Goal: Transaction & Acquisition: Purchase product/service

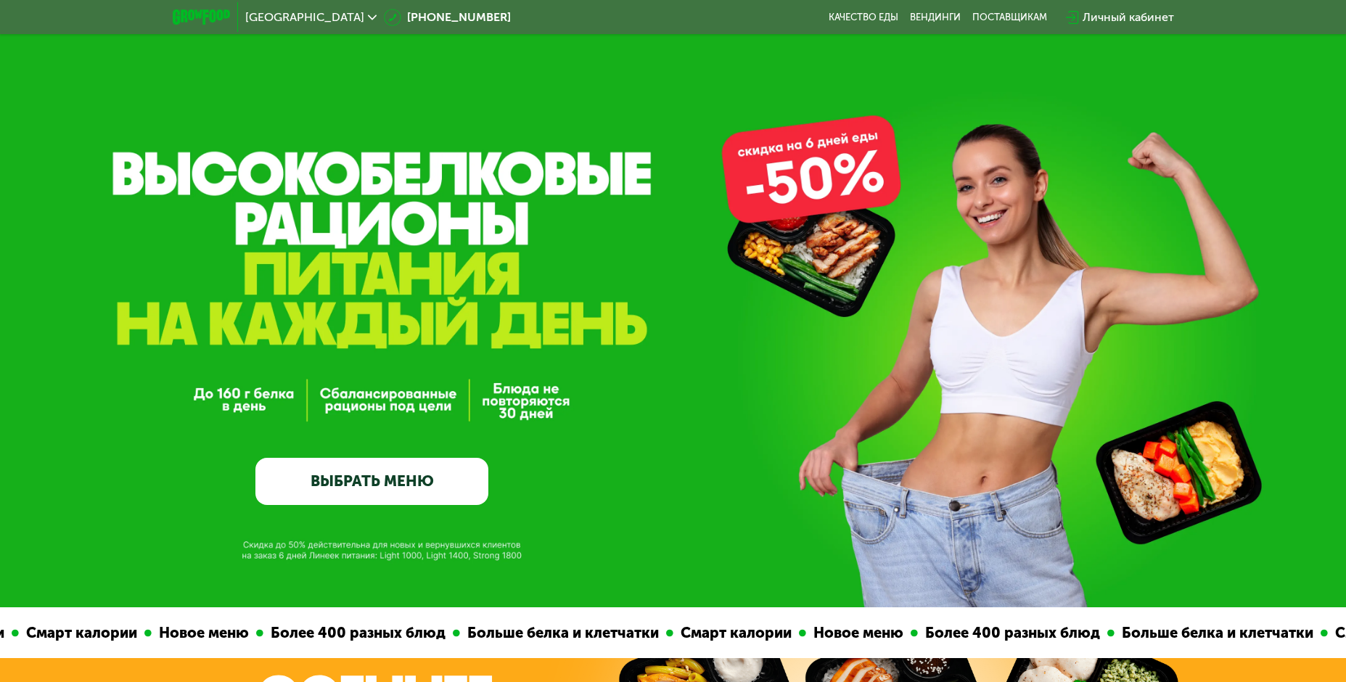
click at [386, 483] on link "ВЫБРАТЬ МЕНЮ" at bounding box center [371, 481] width 233 height 46
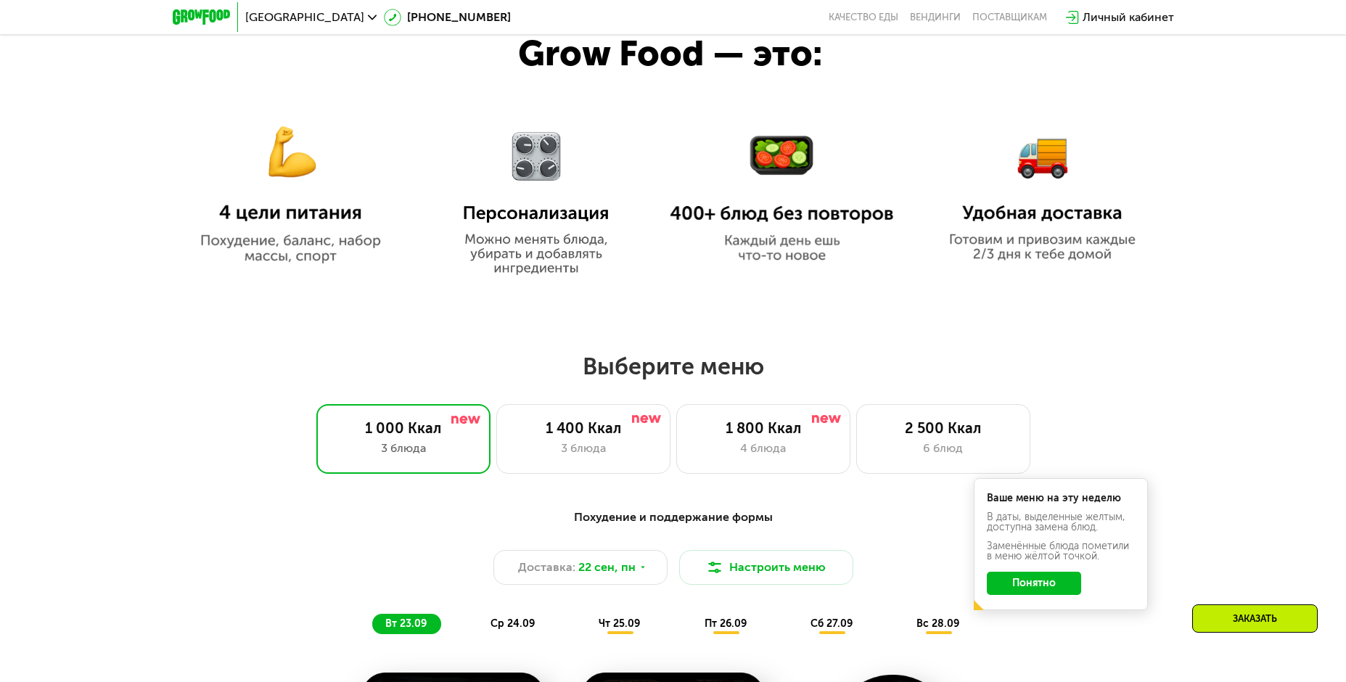
scroll to position [882, 0]
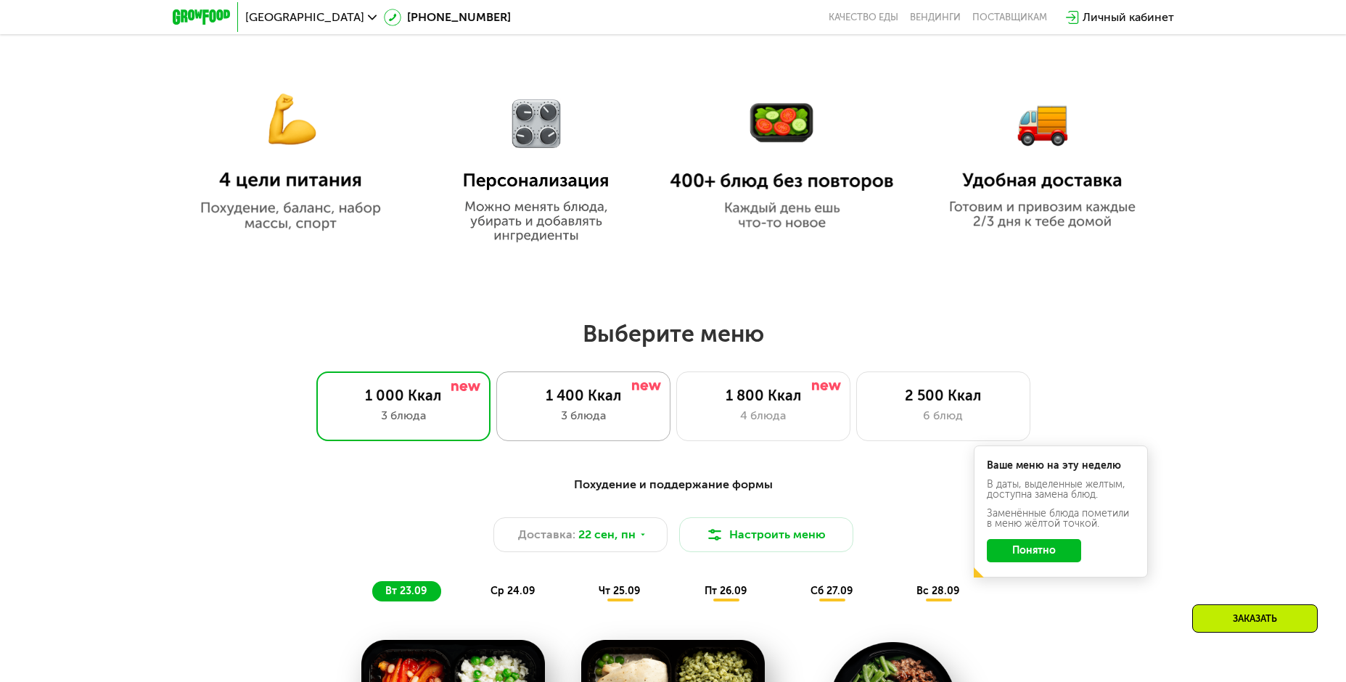
click at [531, 404] on div "1 400 Ккал" at bounding box center [584, 395] width 144 height 17
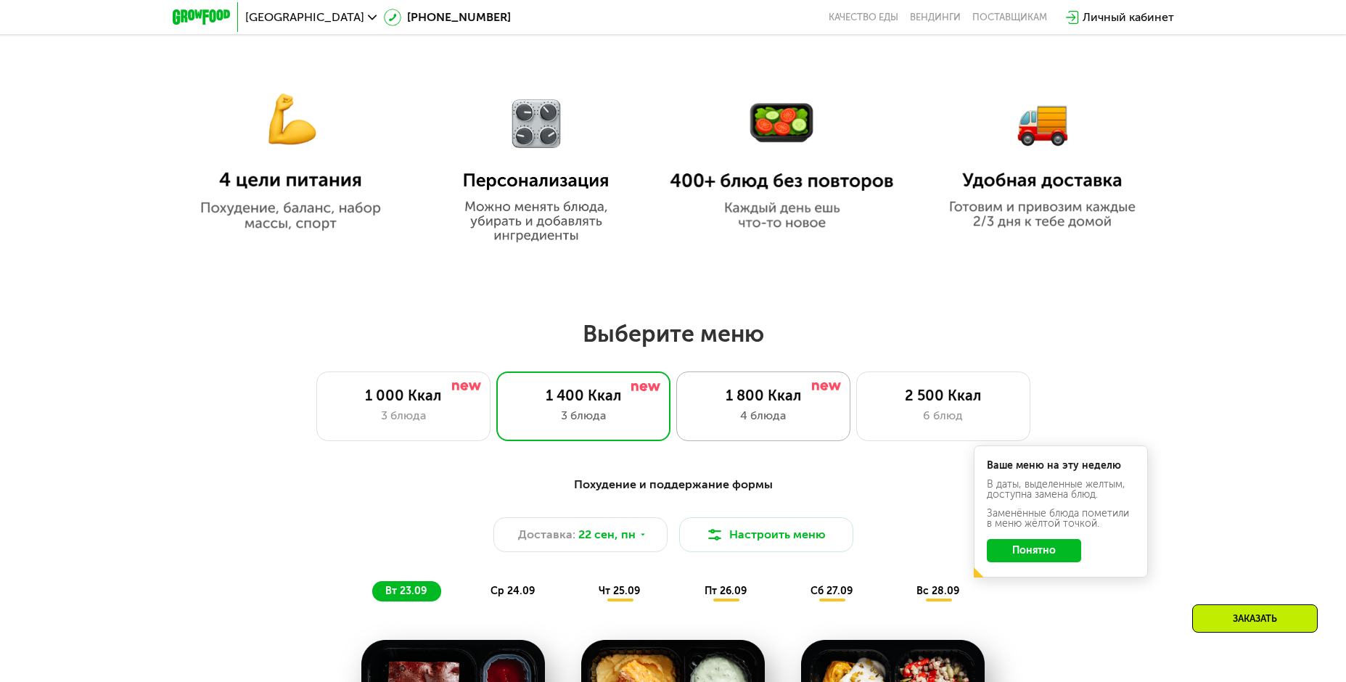
click at [726, 404] on div "1 800 Ккал" at bounding box center [764, 395] width 144 height 17
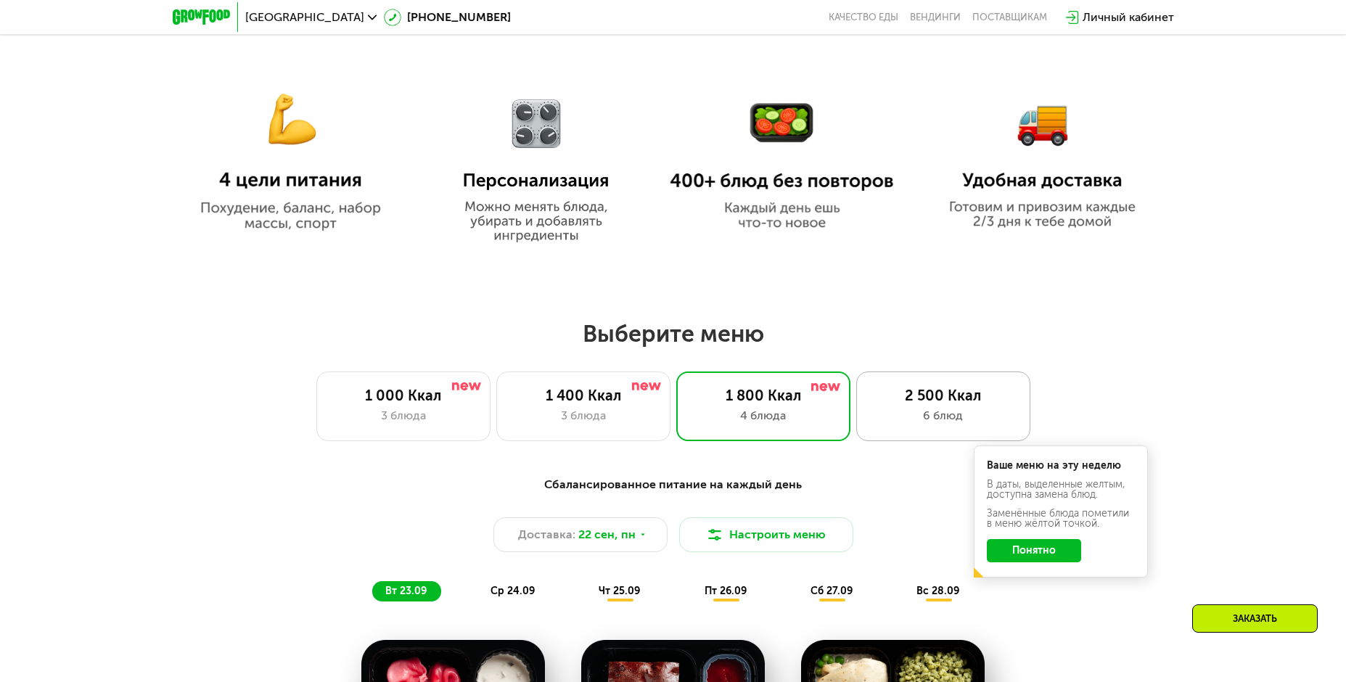
click at [863, 426] on div "2 500 Ккал 6 блюд" at bounding box center [943, 407] width 174 height 70
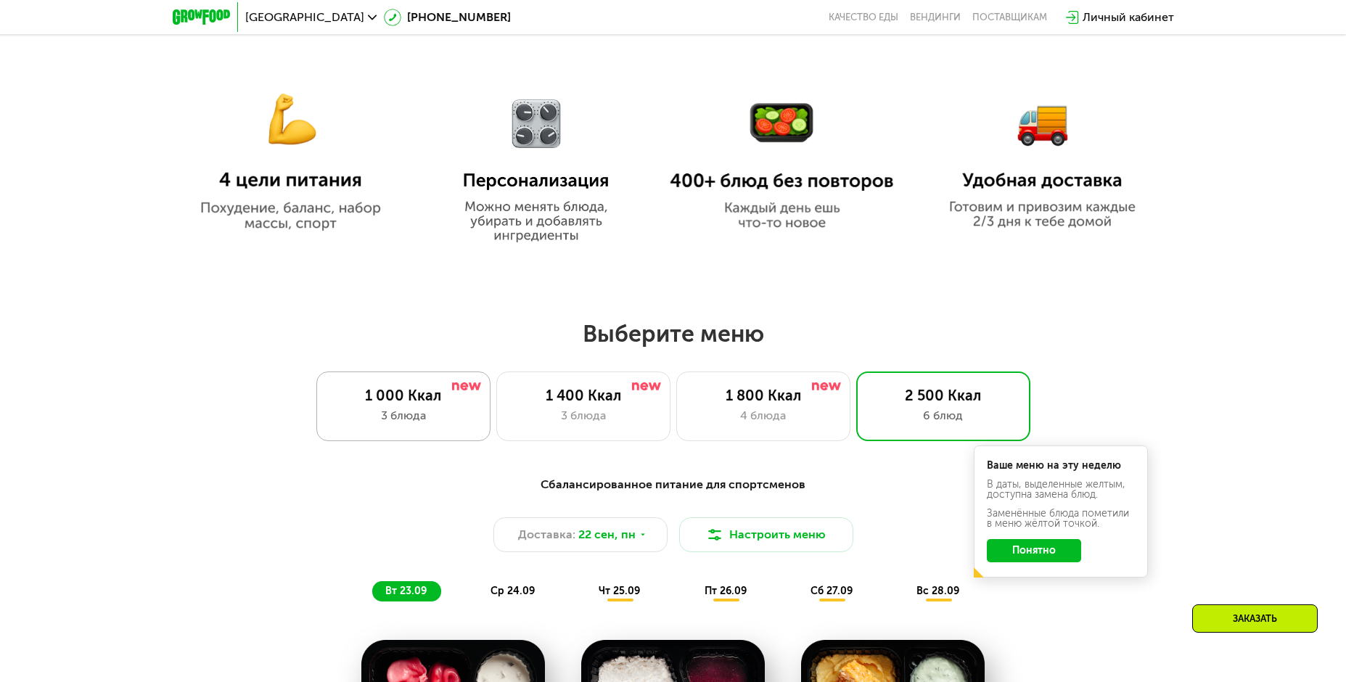
click at [443, 421] on div "3 блюда" at bounding box center [404, 415] width 144 height 17
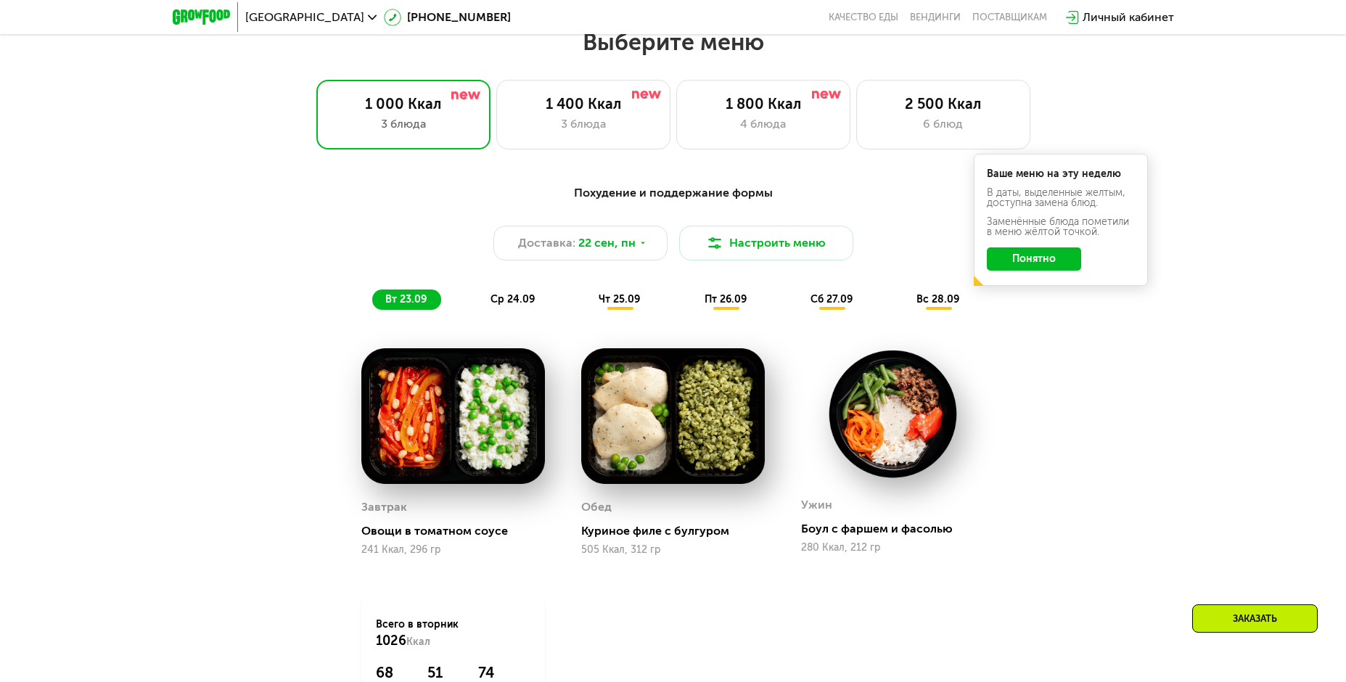
scroll to position [1173, 0]
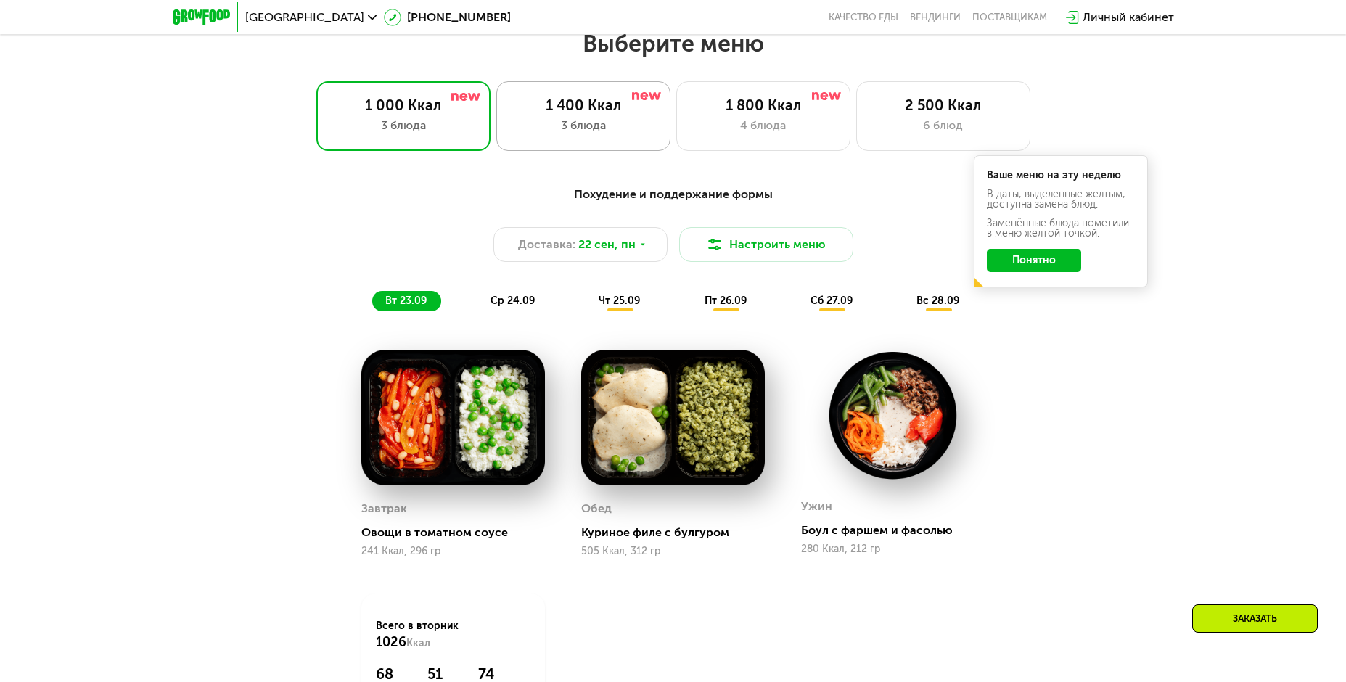
click at [589, 103] on div "1 400 Ккал" at bounding box center [584, 105] width 144 height 17
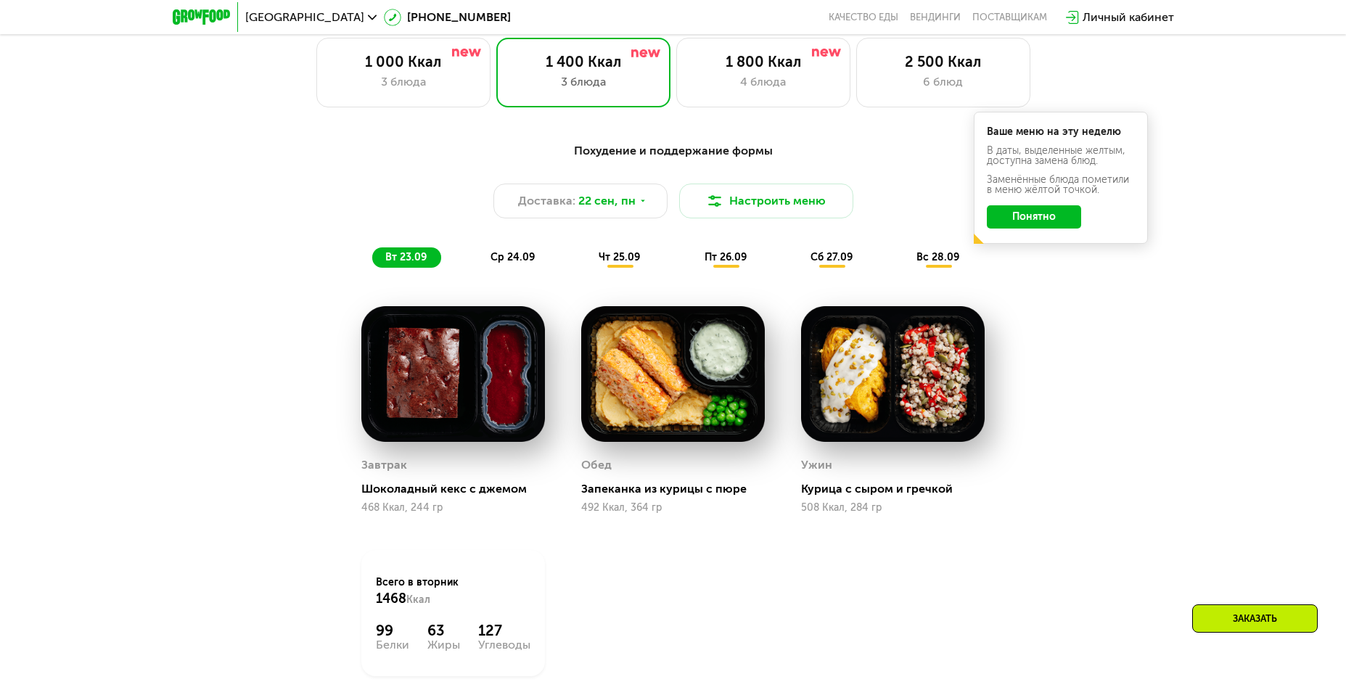
scroll to position [1027, 0]
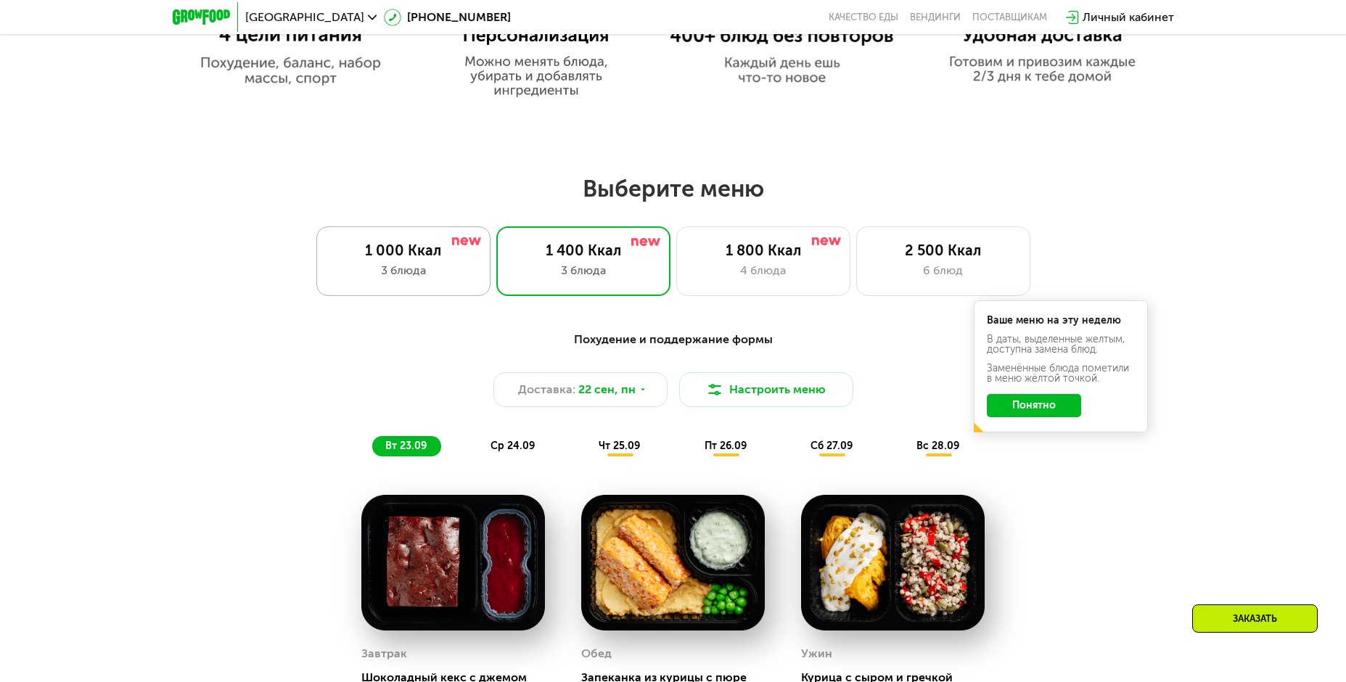
click at [351, 279] on div "3 блюда" at bounding box center [404, 270] width 144 height 17
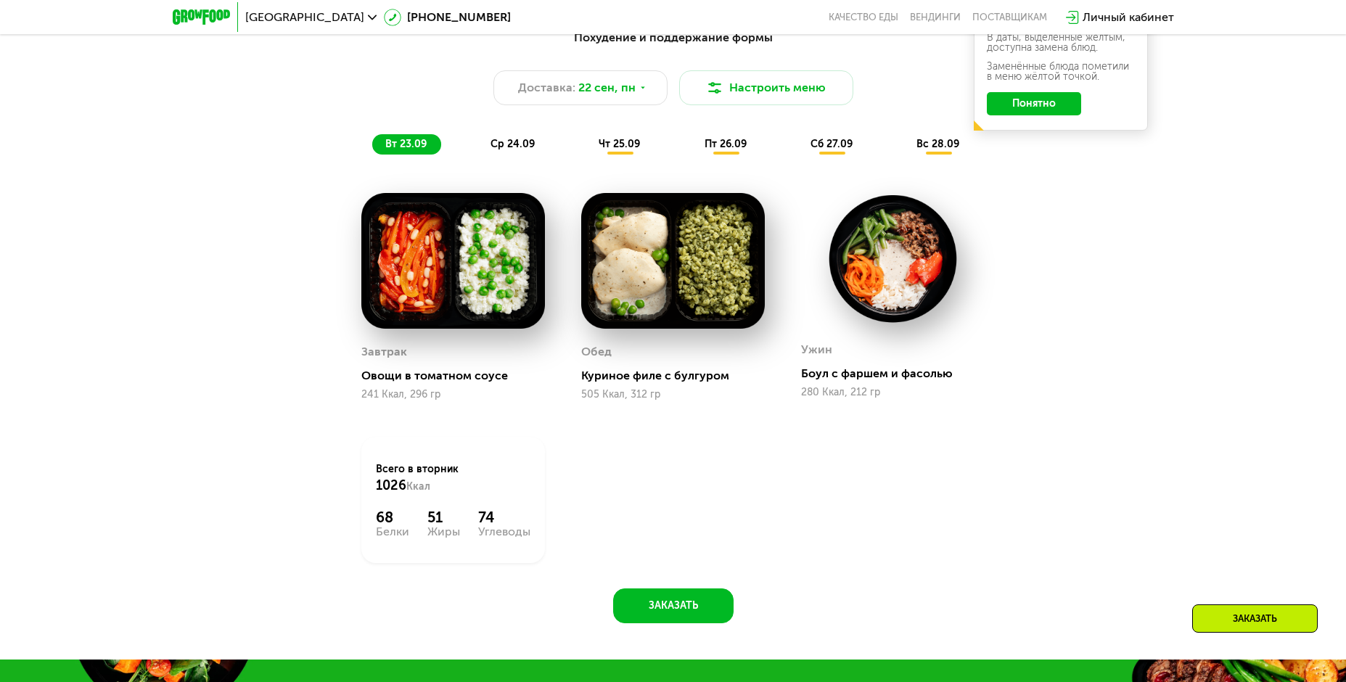
scroll to position [1245, 0]
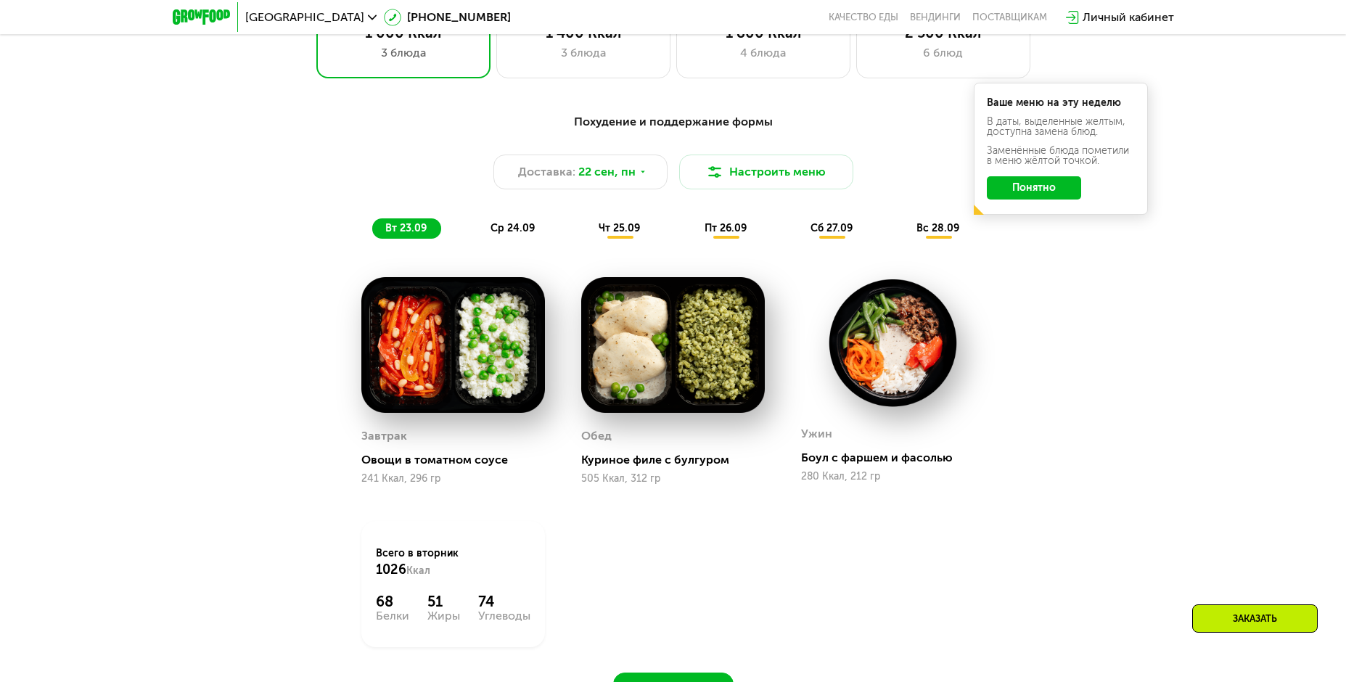
click at [515, 234] on span "ср 24.09" at bounding box center [513, 228] width 44 height 12
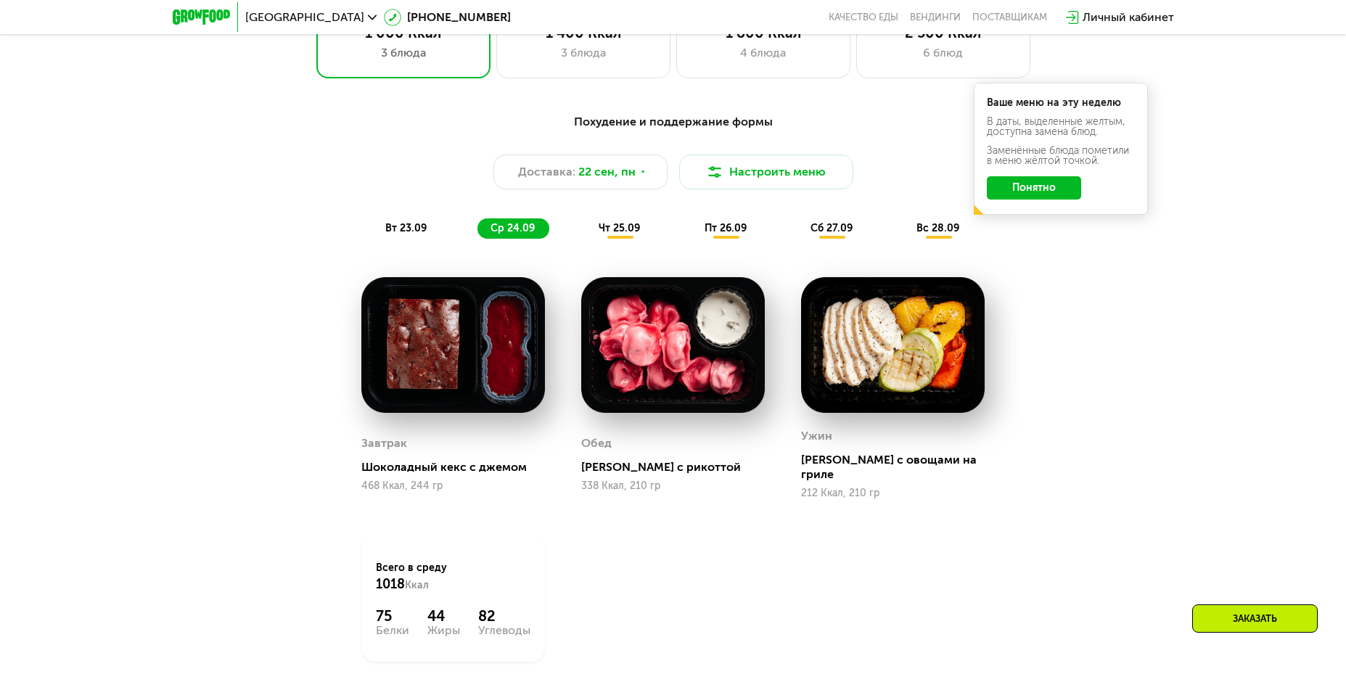
click at [628, 234] on span "чт 25.09" at bounding box center [619, 228] width 41 height 12
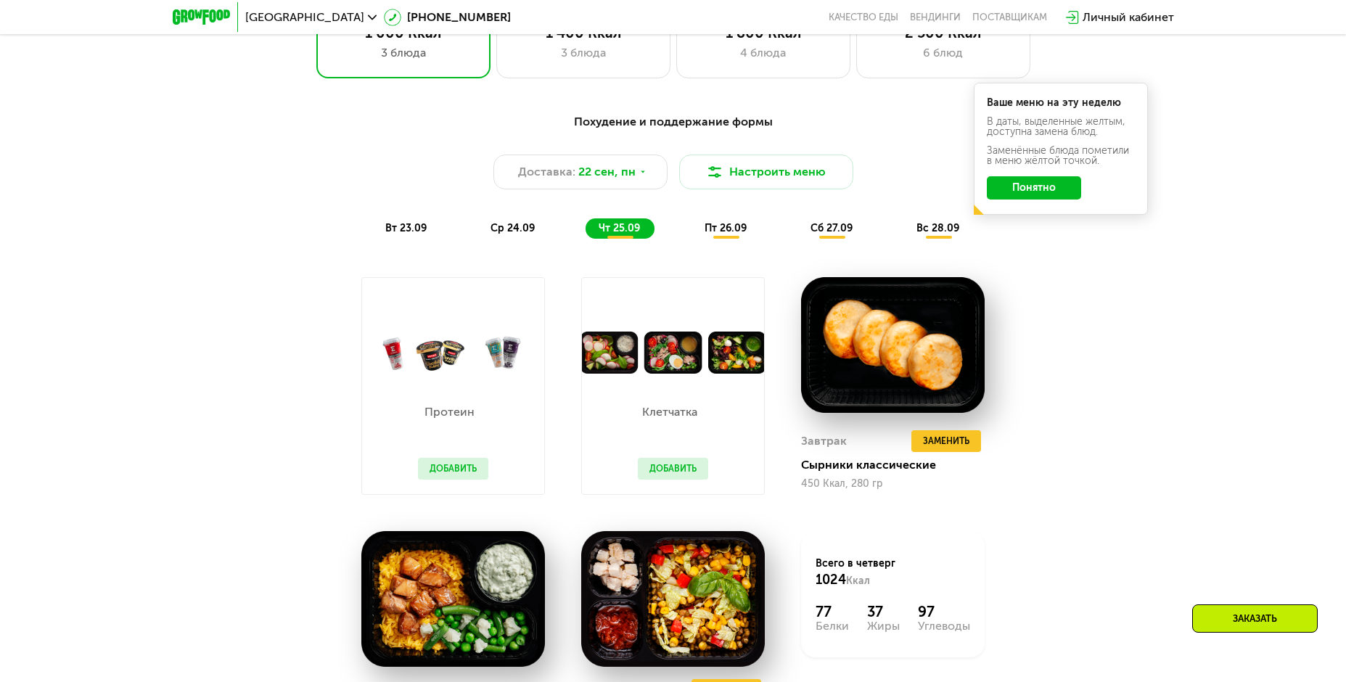
click at [721, 234] on span "пт 26.09" at bounding box center [726, 228] width 42 height 12
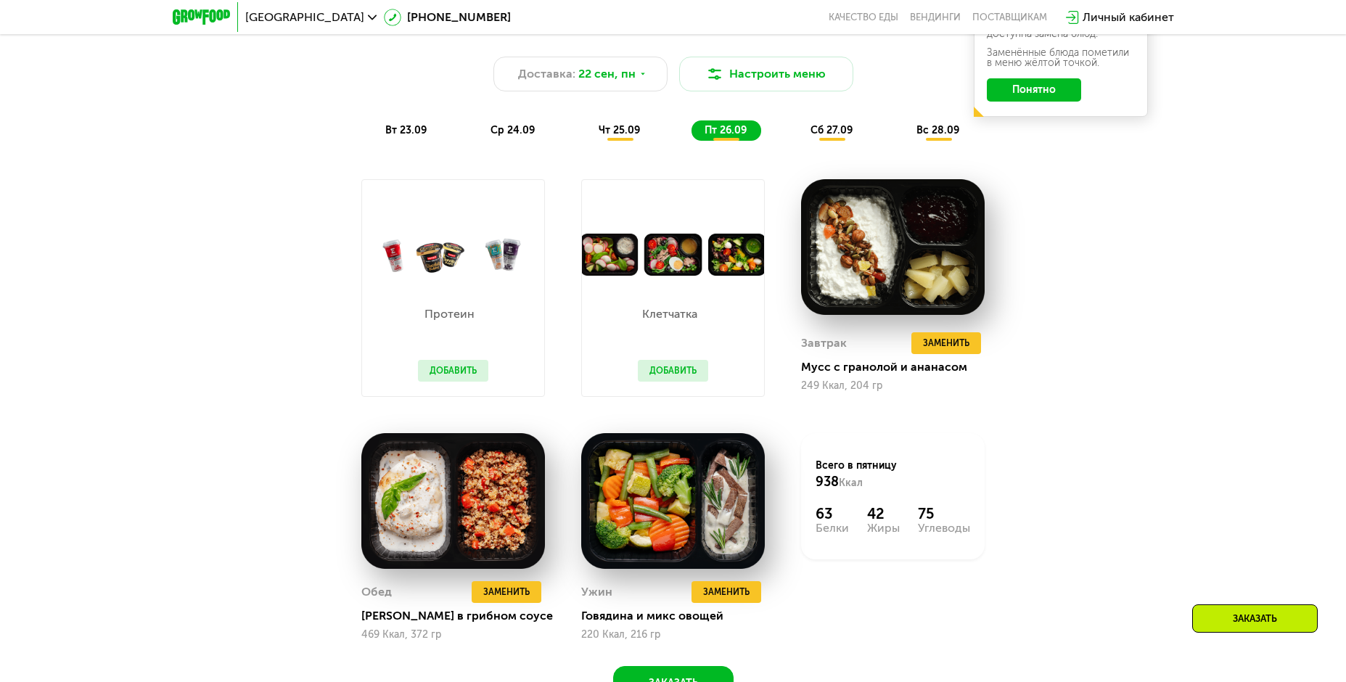
scroll to position [1318, 0]
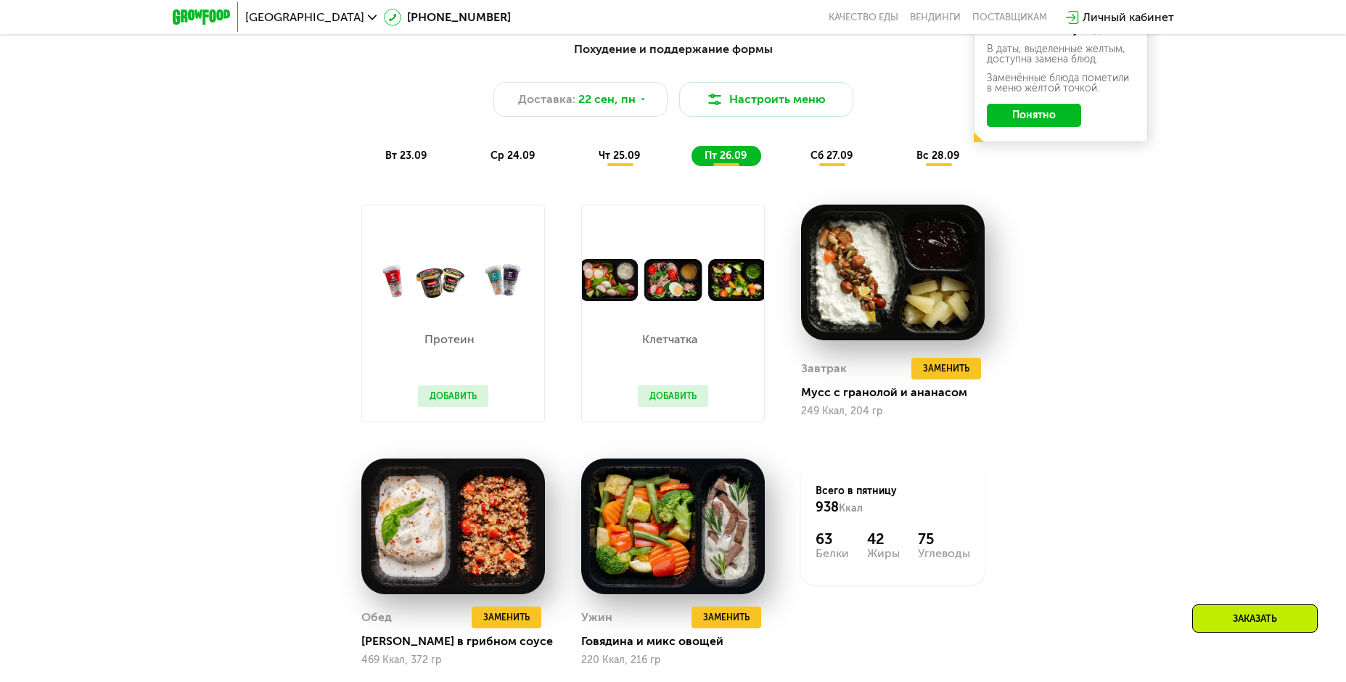
click at [826, 162] on span "сб 27.09" at bounding box center [832, 155] width 42 height 12
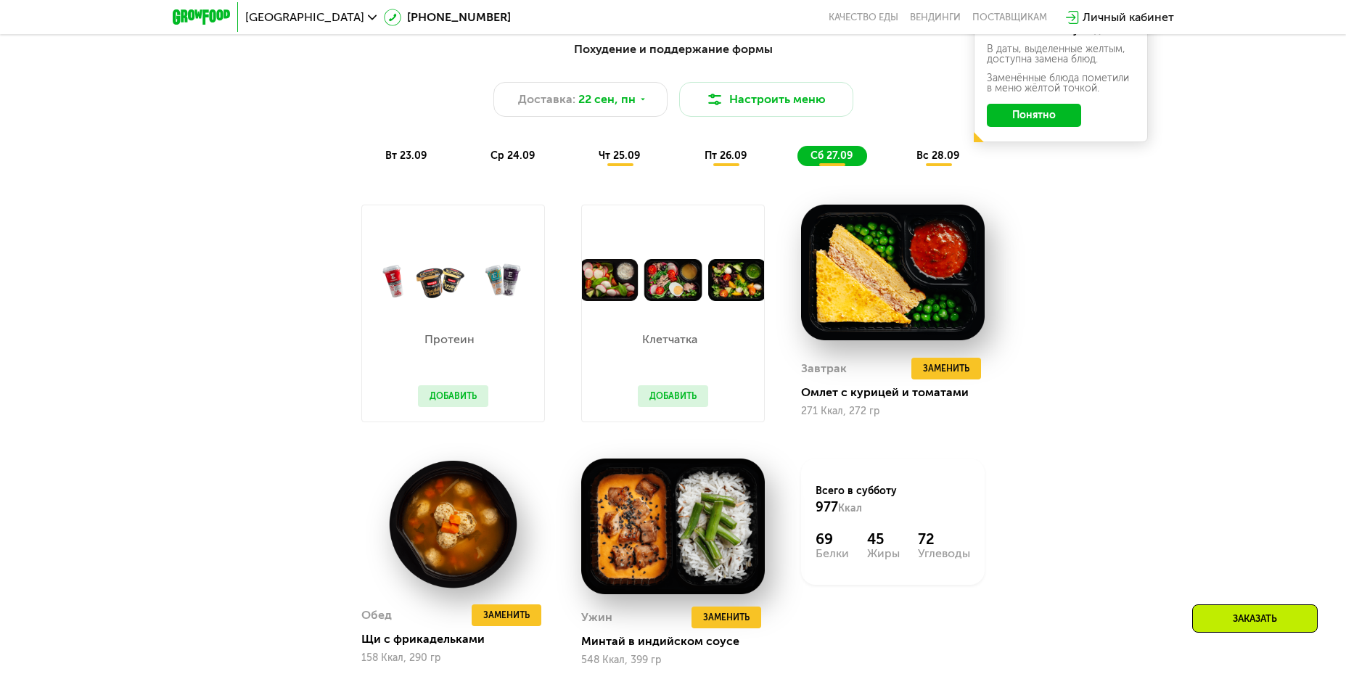
click at [671, 402] on button "Добавить" at bounding box center [673, 396] width 70 height 22
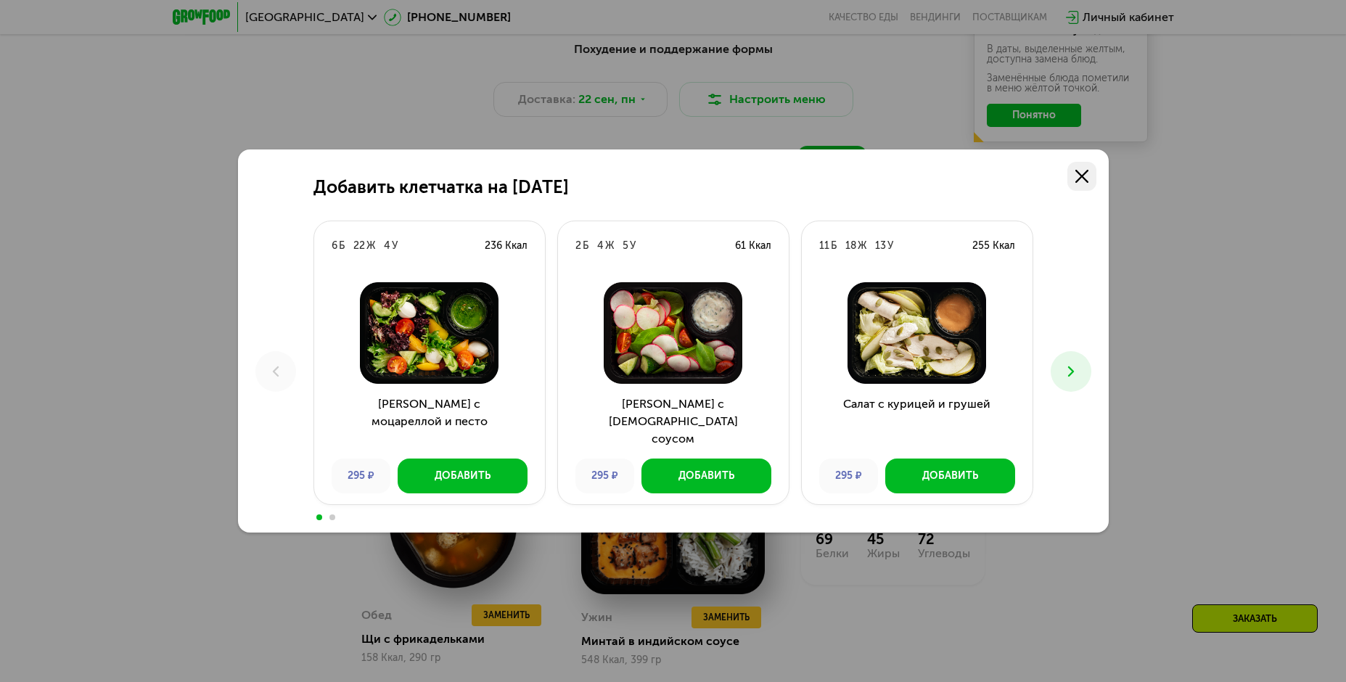
click at [1084, 181] on icon at bounding box center [1081, 176] width 13 height 13
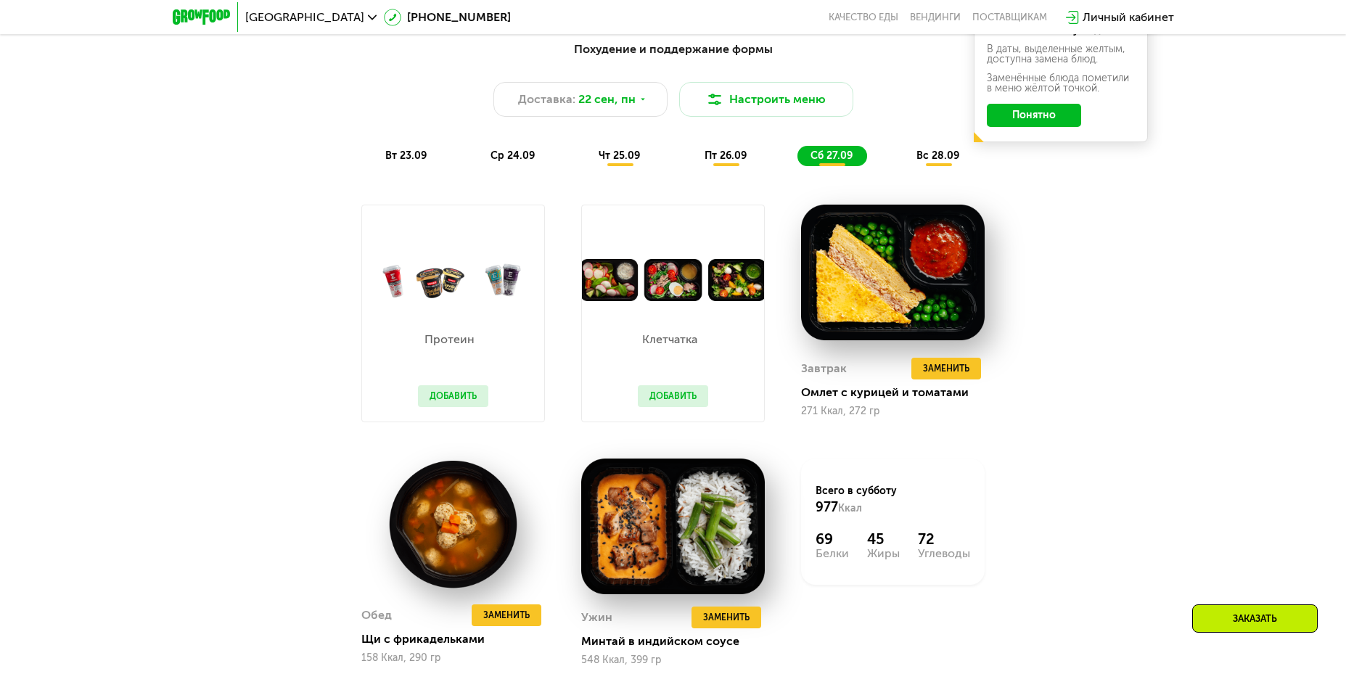
click at [948, 162] on span "вс 28.09" at bounding box center [937, 155] width 43 height 12
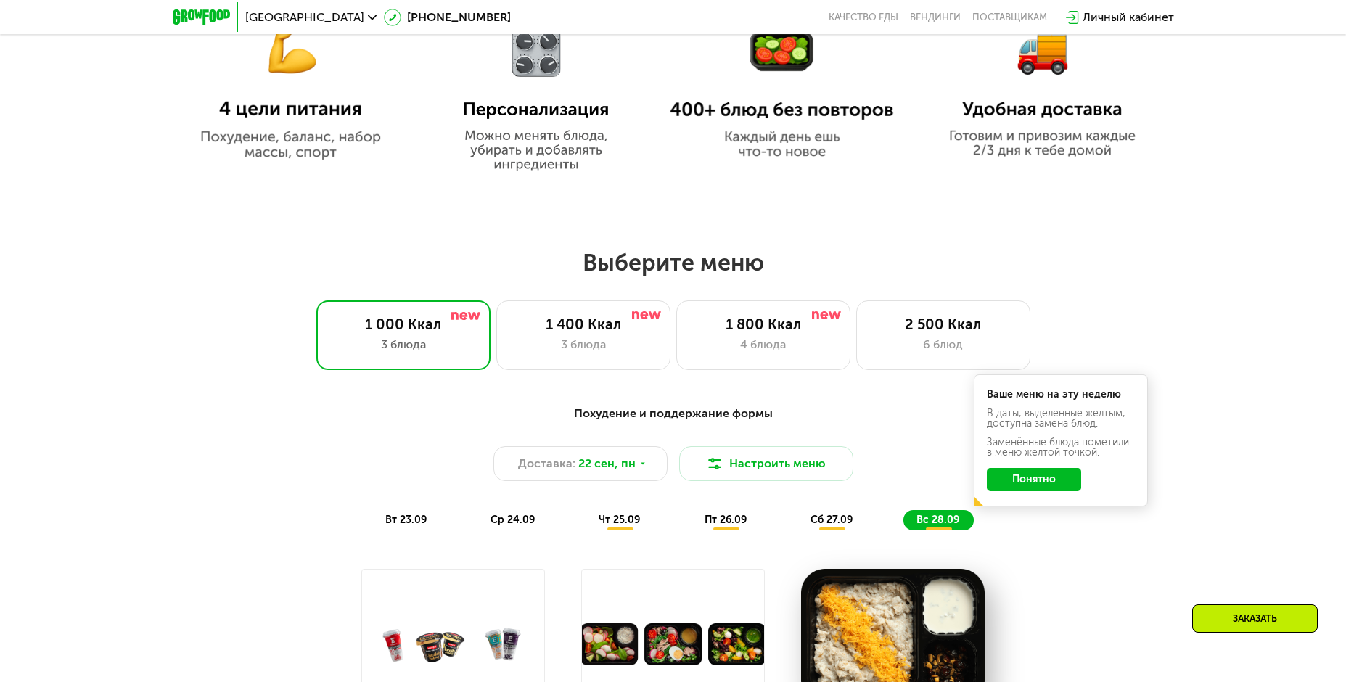
scroll to position [955, 0]
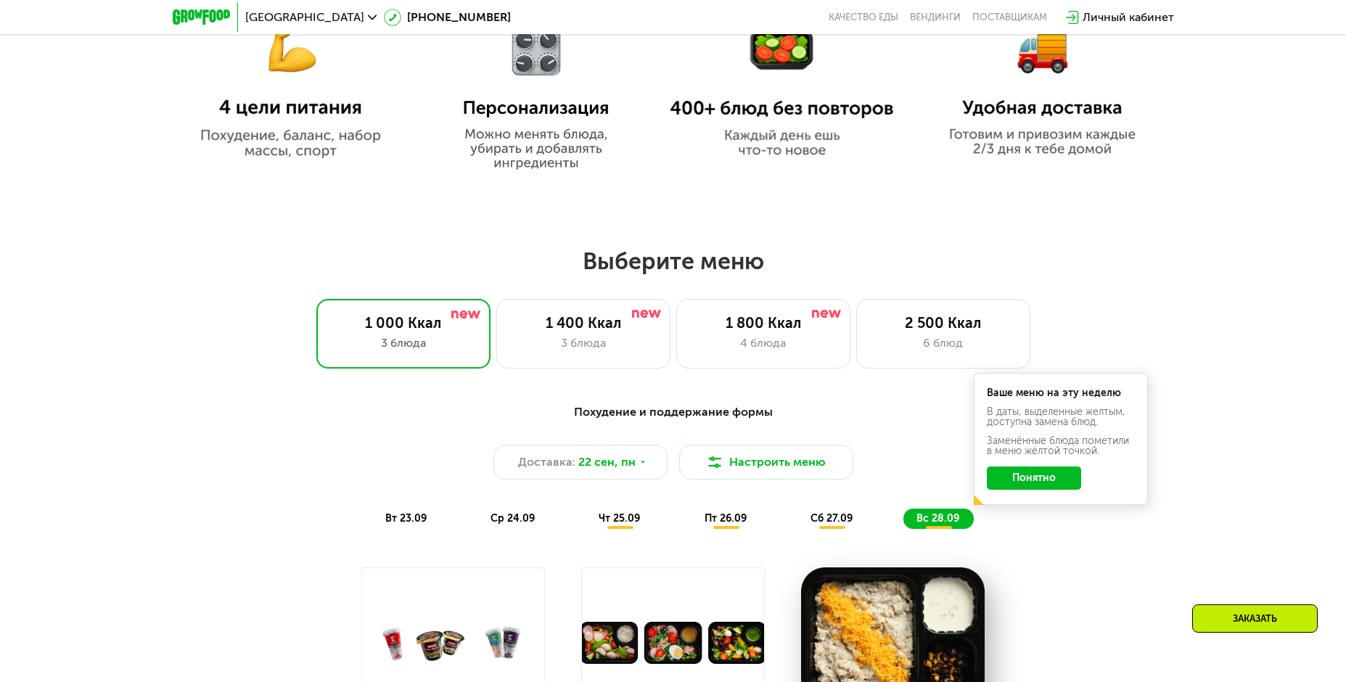
click at [1050, 486] on button "Понятно" at bounding box center [1034, 478] width 94 height 23
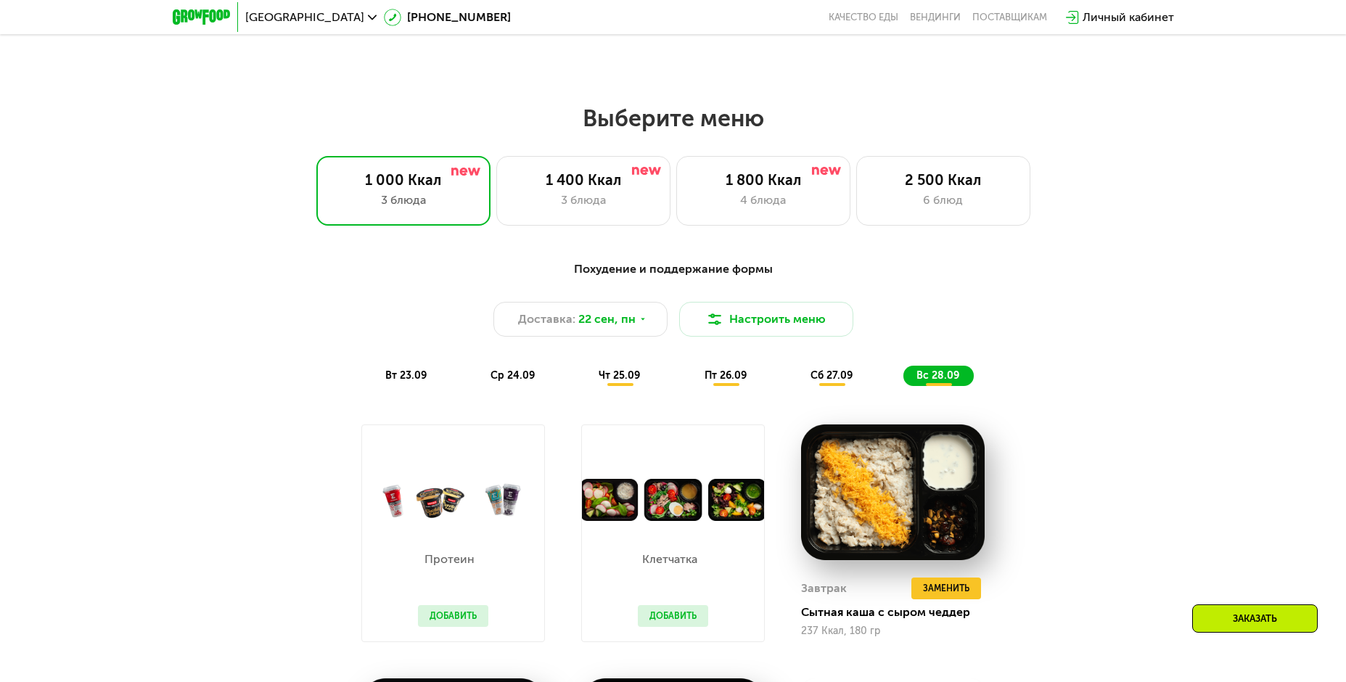
scroll to position [1100, 0]
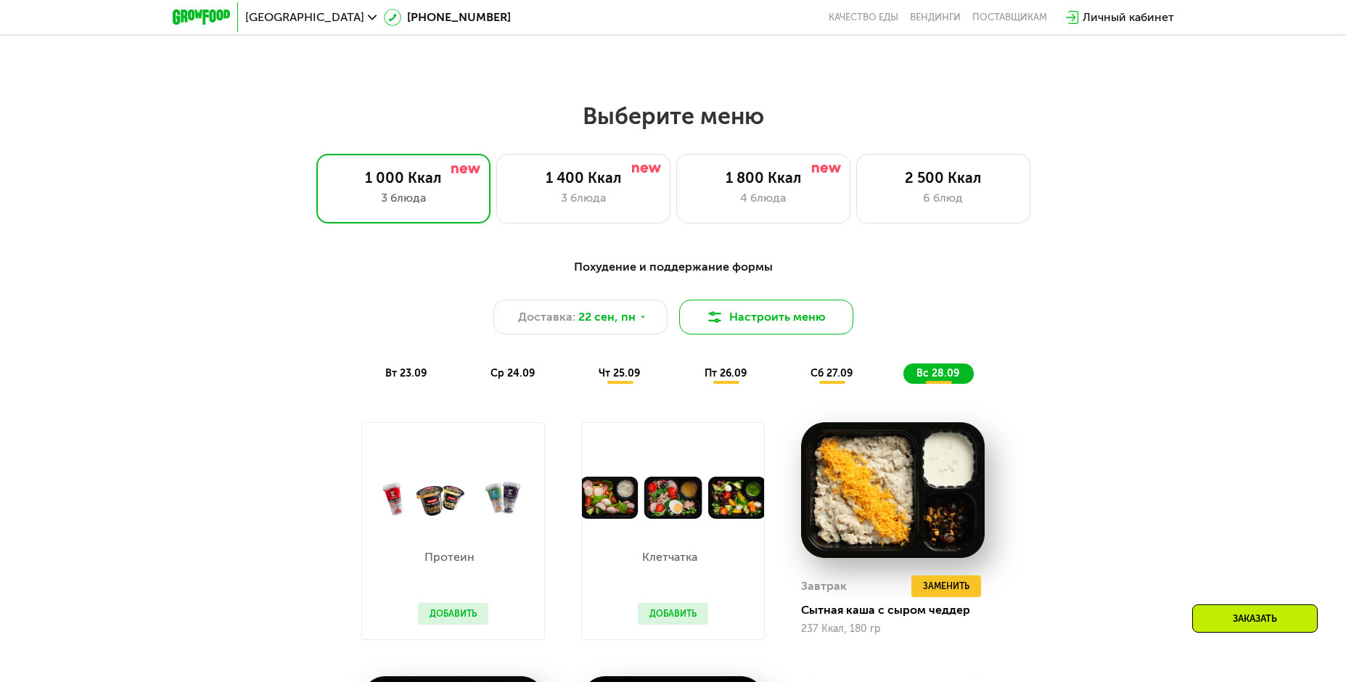
click at [792, 326] on button "Настроить меню" at bounding box center [766, 317] width 174 height 35
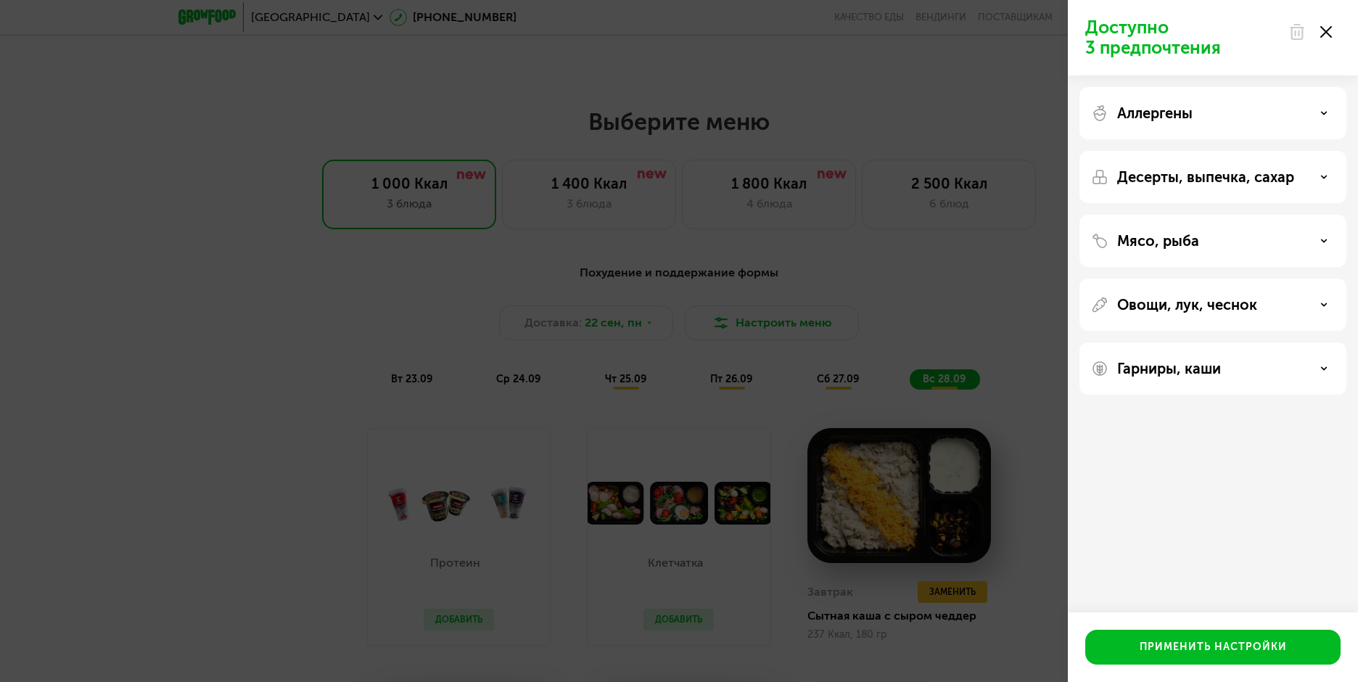
click at [1316, 242] on div "Мясо, рыба" at bounding box center [1213, 240] width 244 height 17
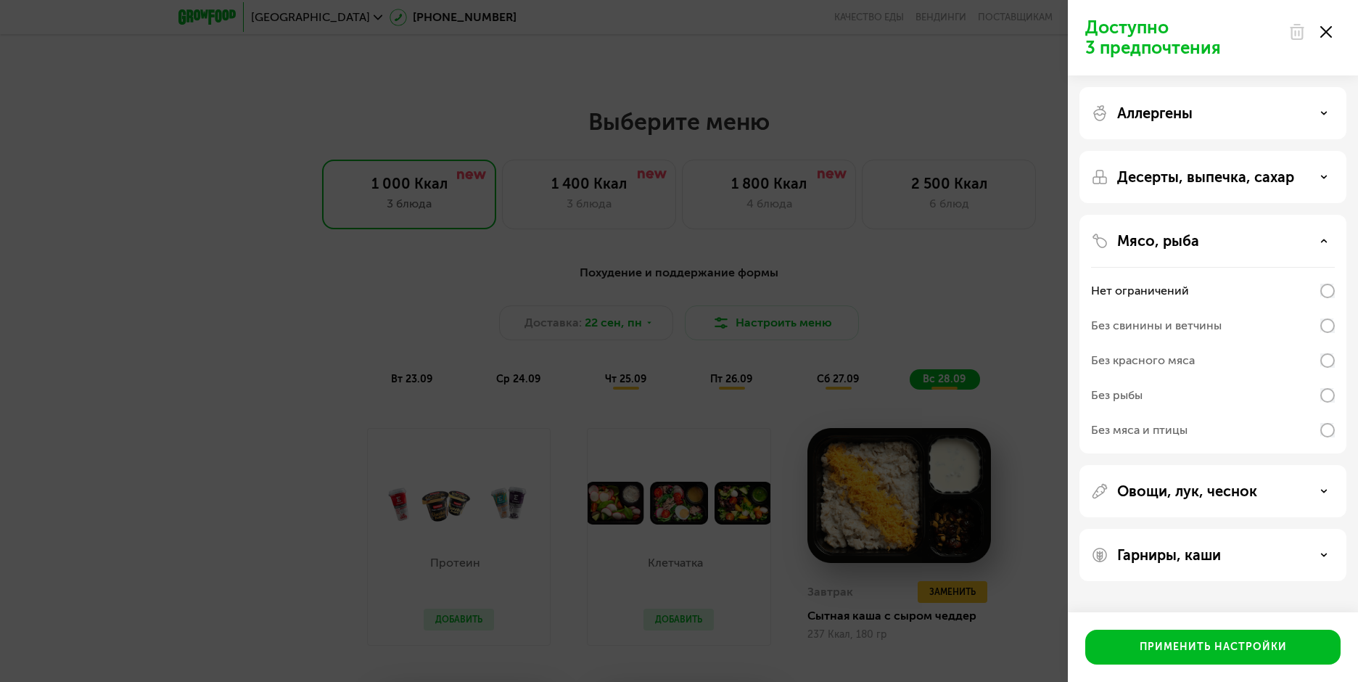
click at [1316, 242] on div "Мясо, рыба" at bounding box center [1213, 240] width 244 height 17
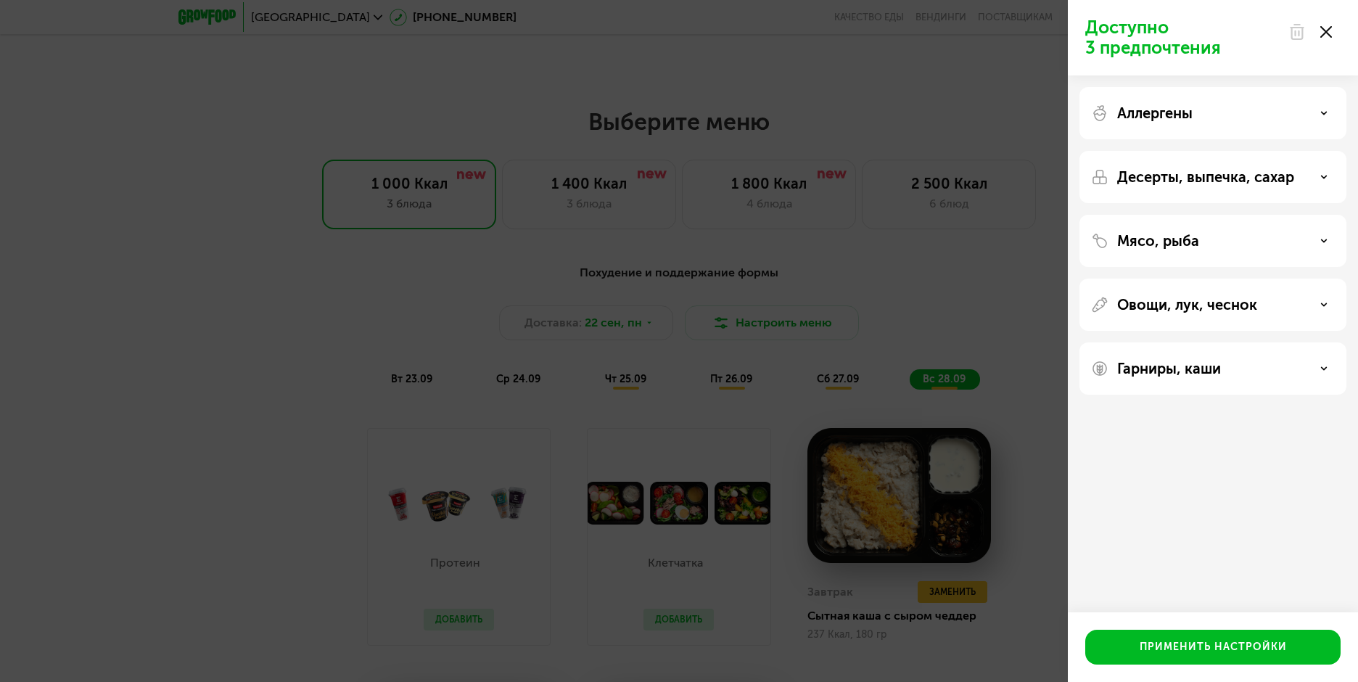
click at [1316, 299] on div "Овощи, лук, чеснок" at bounding box center [1213, 304] width 244 height 17
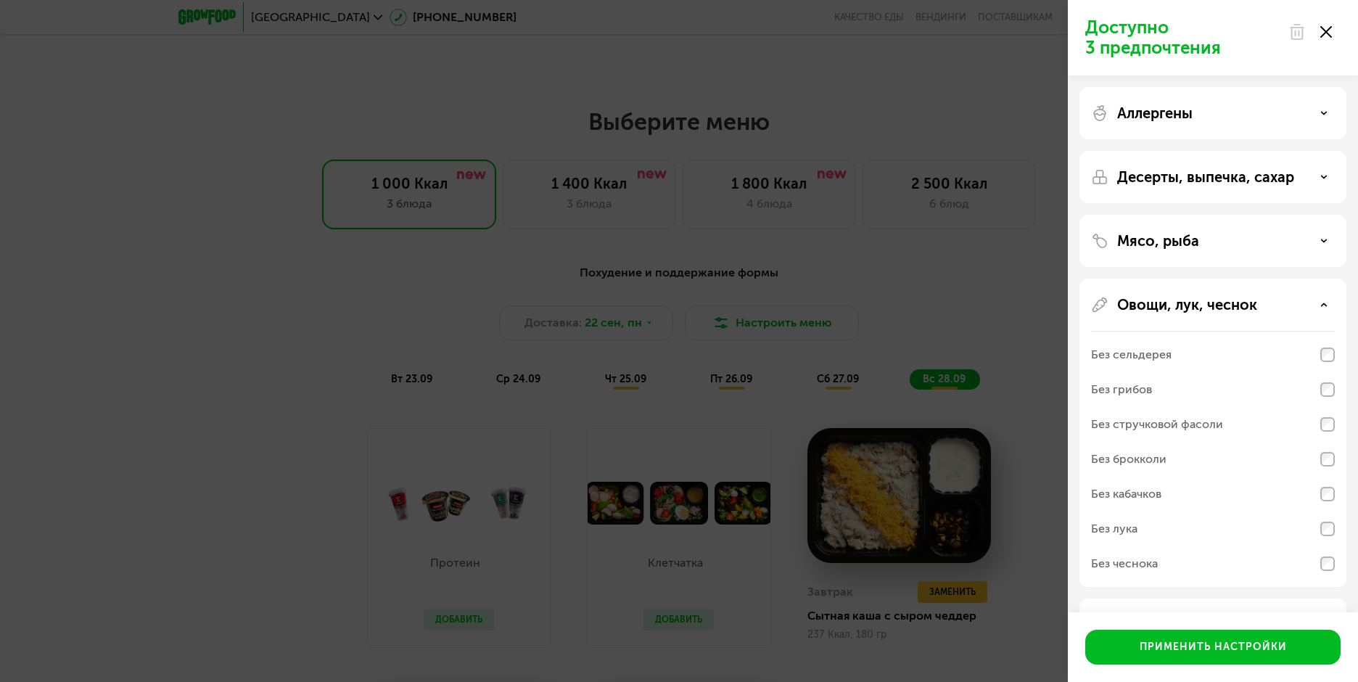
click at [1316, 299] on div "Овощи, лук, чеснок" at bounding box center [1213, 304] width 244 height 17
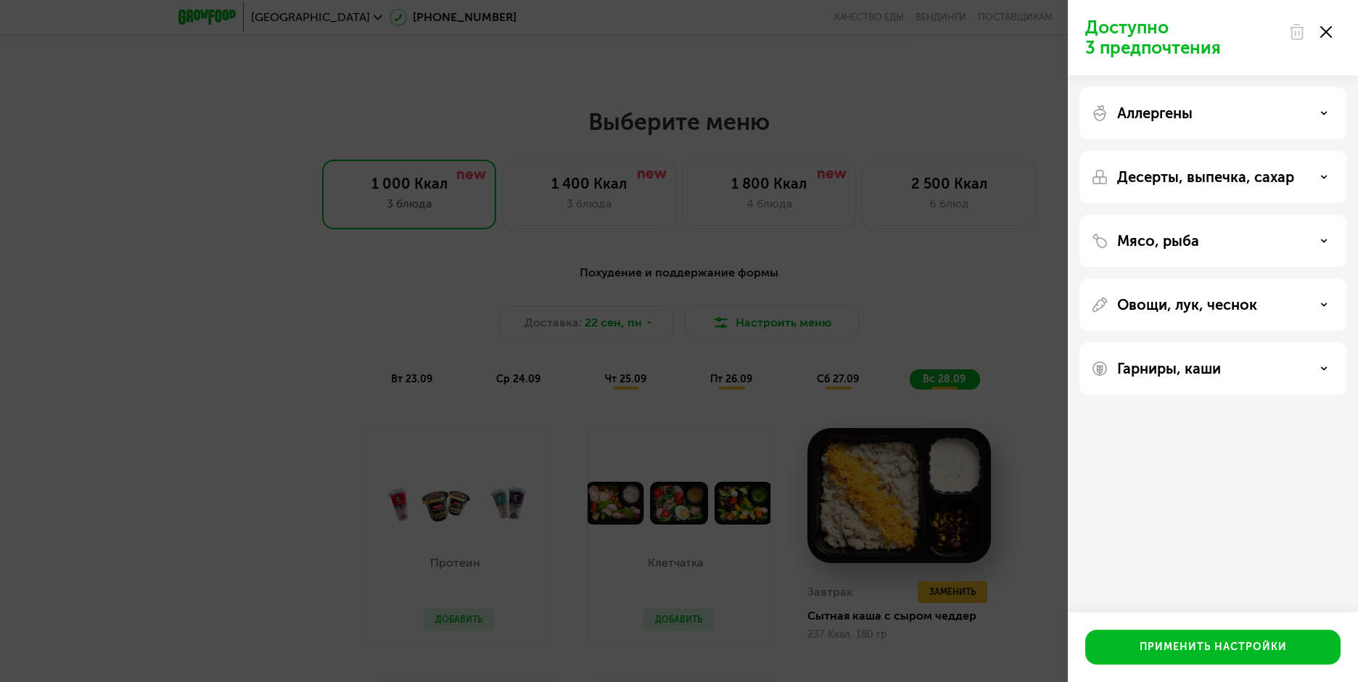
click at [1327, 30] on use at bounding box center [1327, 32] width 12 height 12
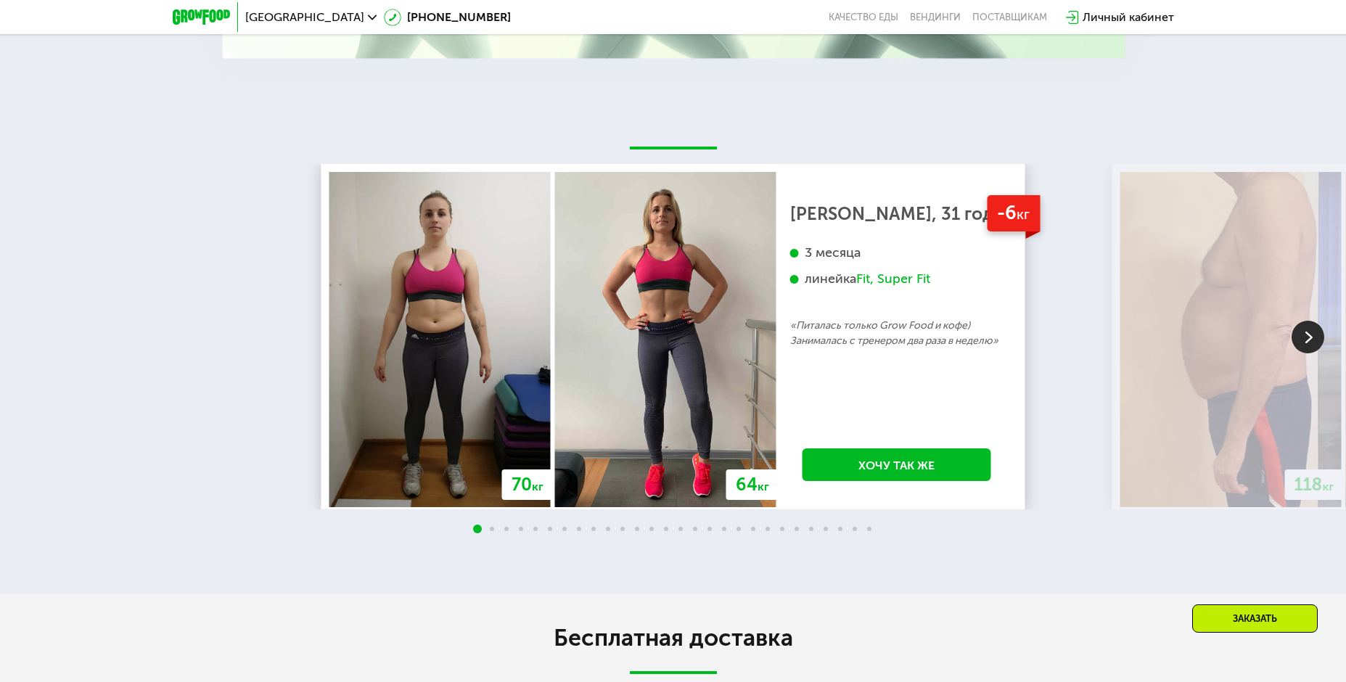
scroll to position [3132, 0]
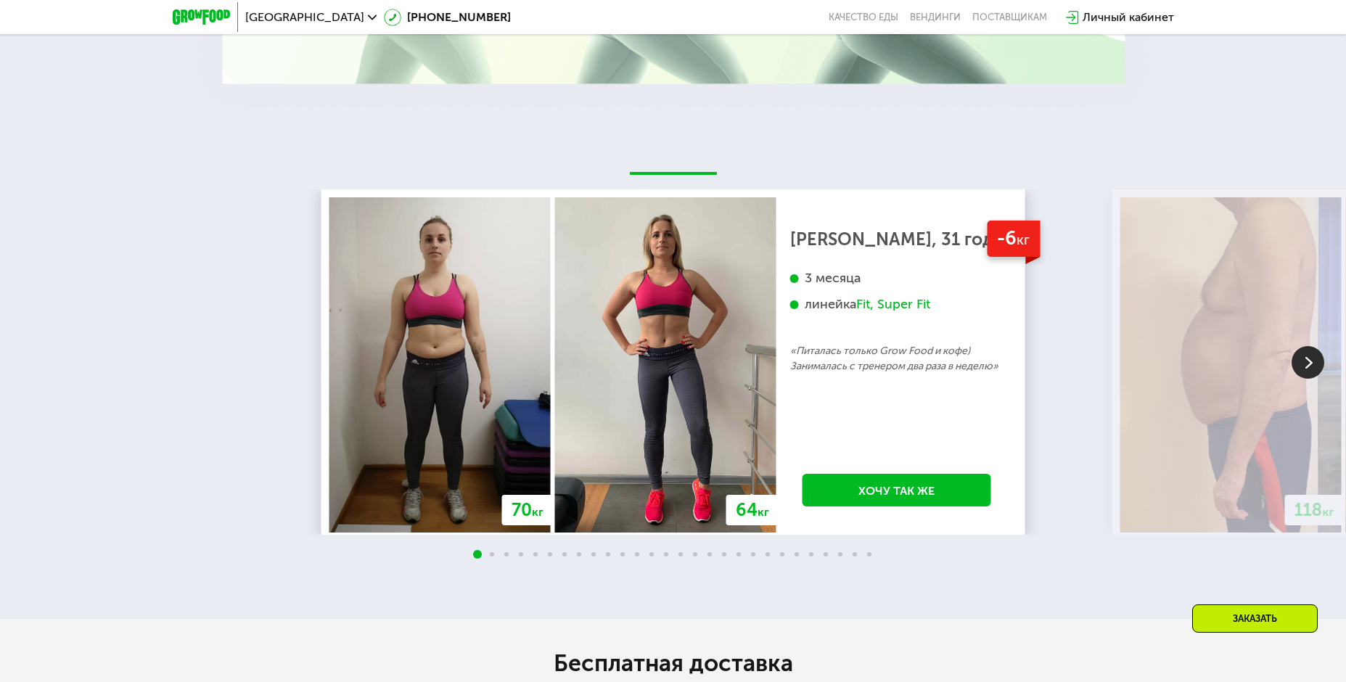
click at [1320, 370] on img at bounding box center [1308, 362] width 33 height 33
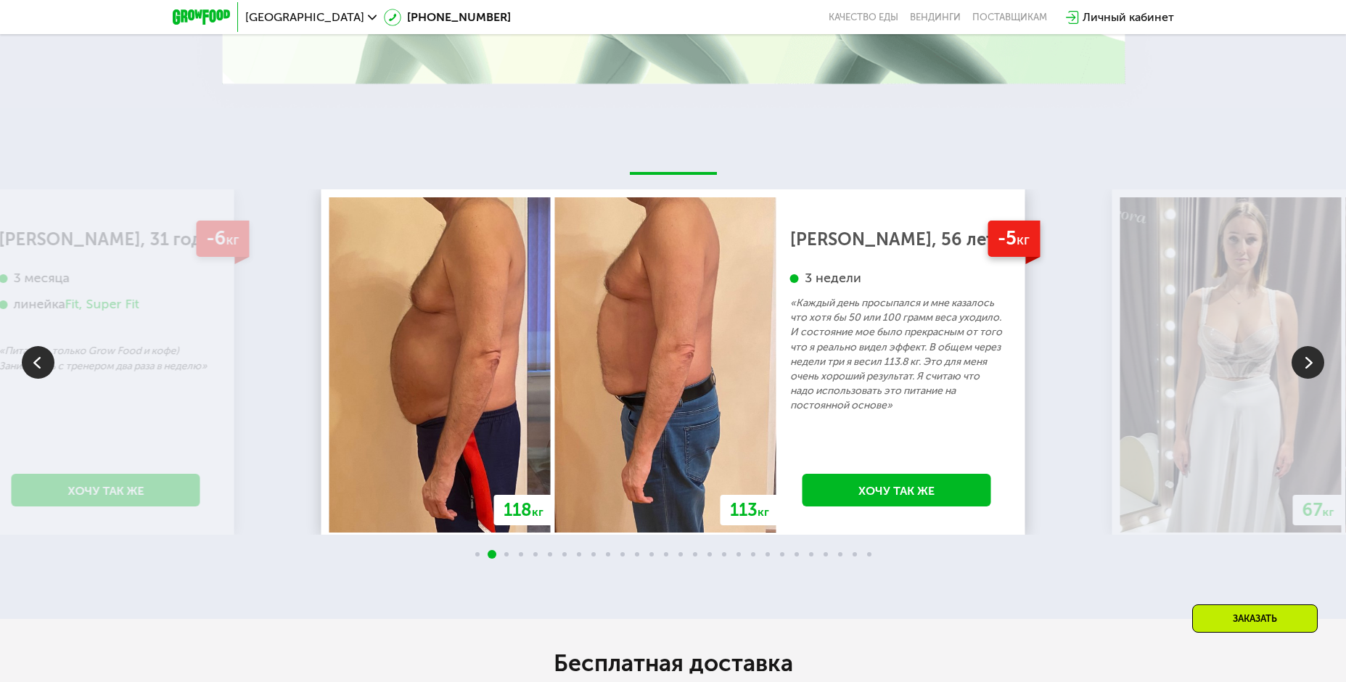
click at [1320, 370] on img at bounding box center [1308, 362] width 33 height 33
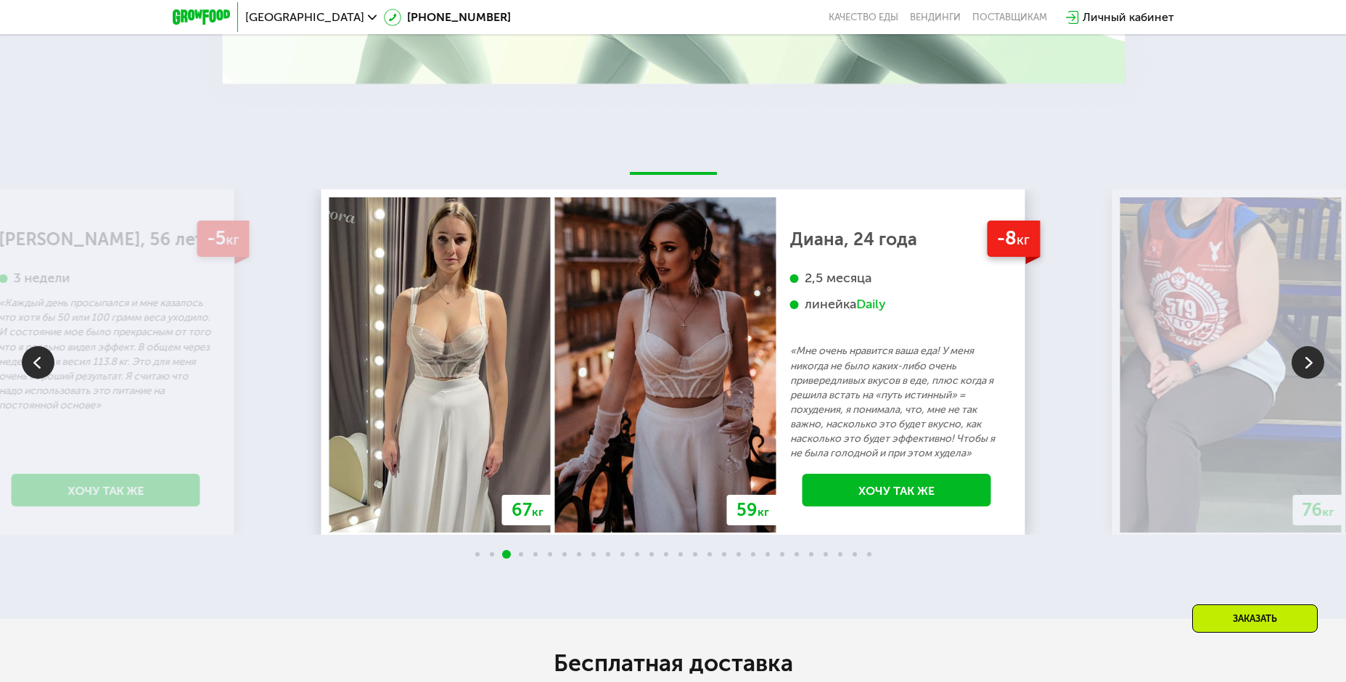
click at [1320, 370] on img at bounding box center [1308, 362] width 33 height 33
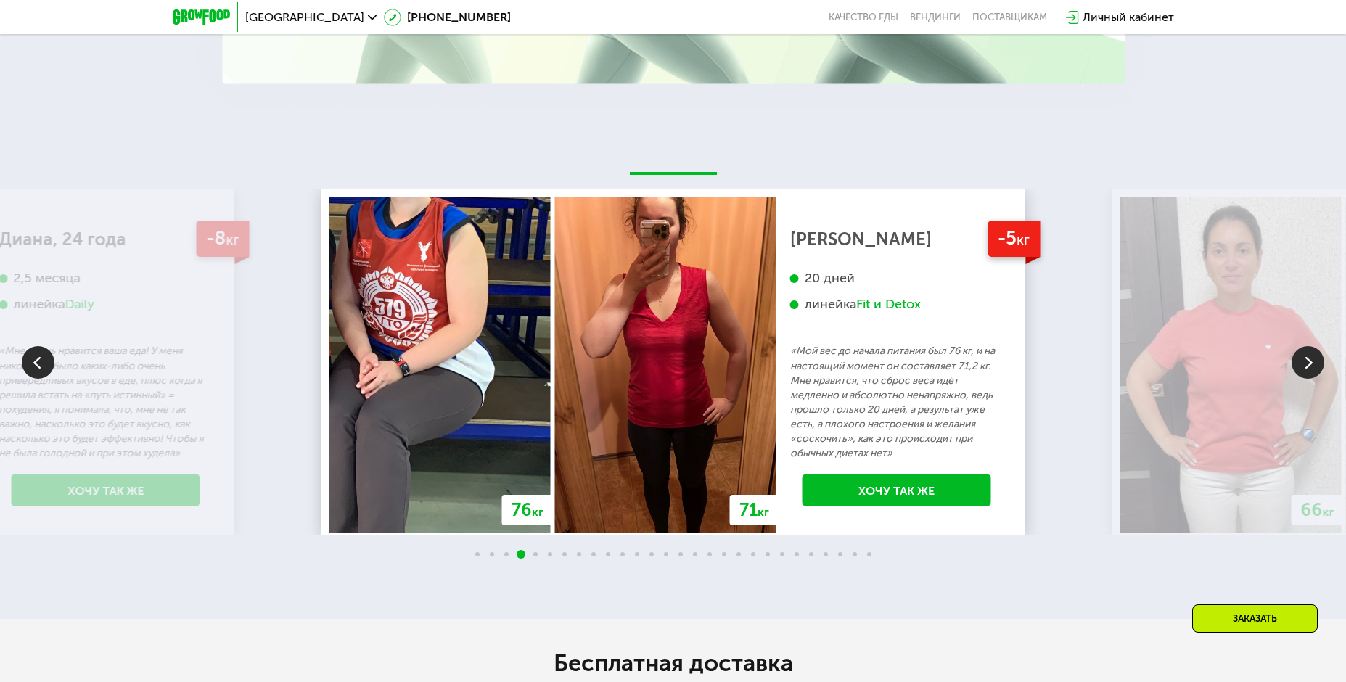
click at [1320, 370] on img at bounding box center [1308, 362] width 33 height 33
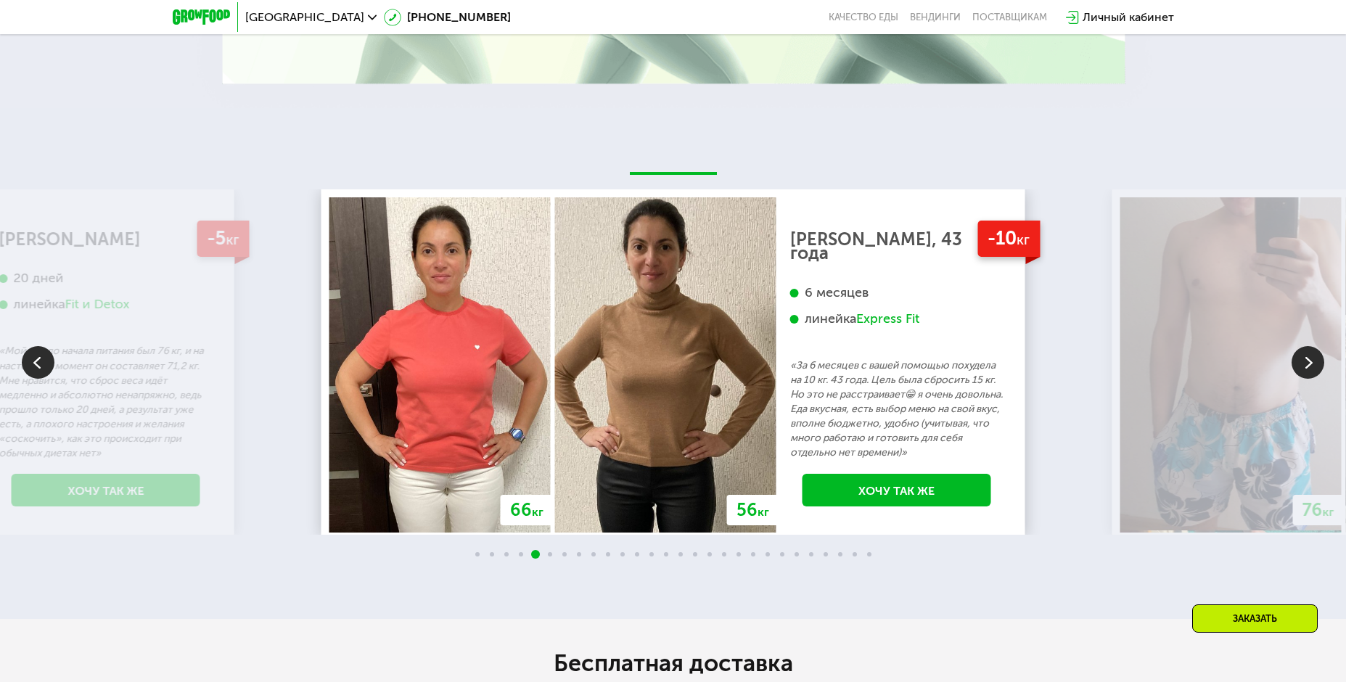
click at [1318, 370] on img at bounding box center [1308, 362] width 33 height 33
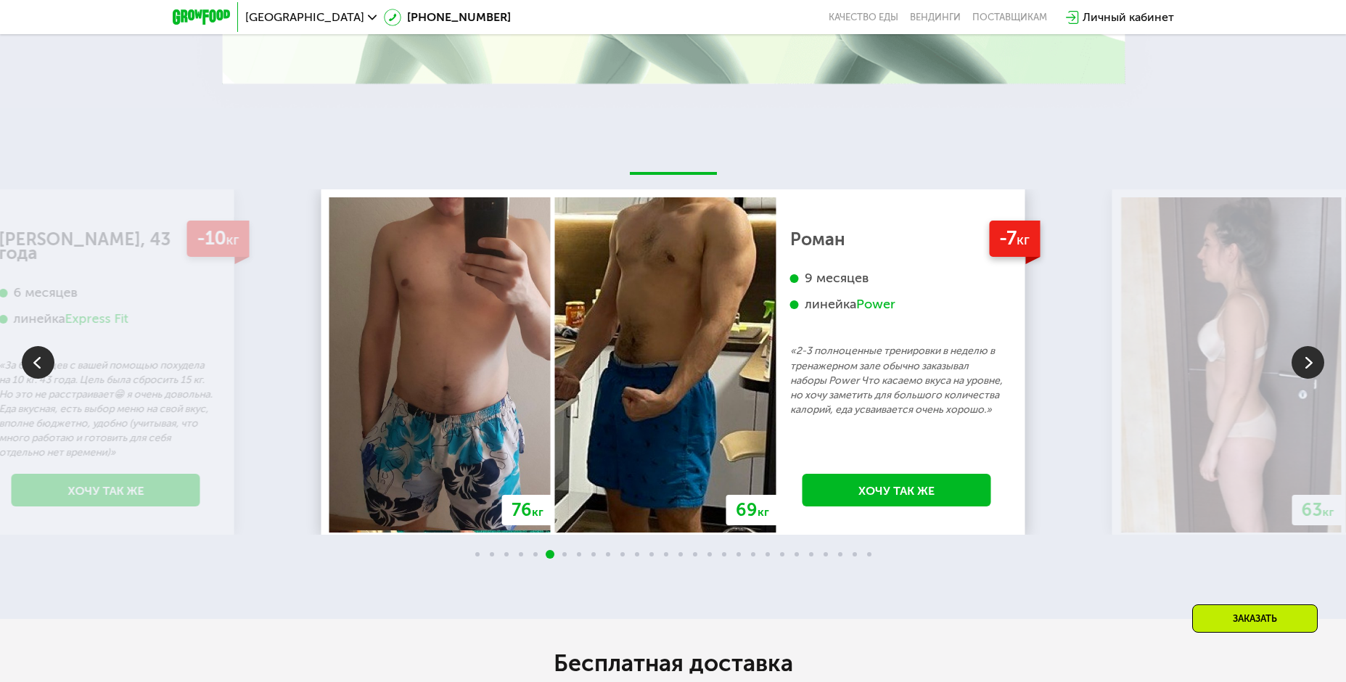
click at [1318, 370] on img at bounding box center [1308, 362] width 33 height 33
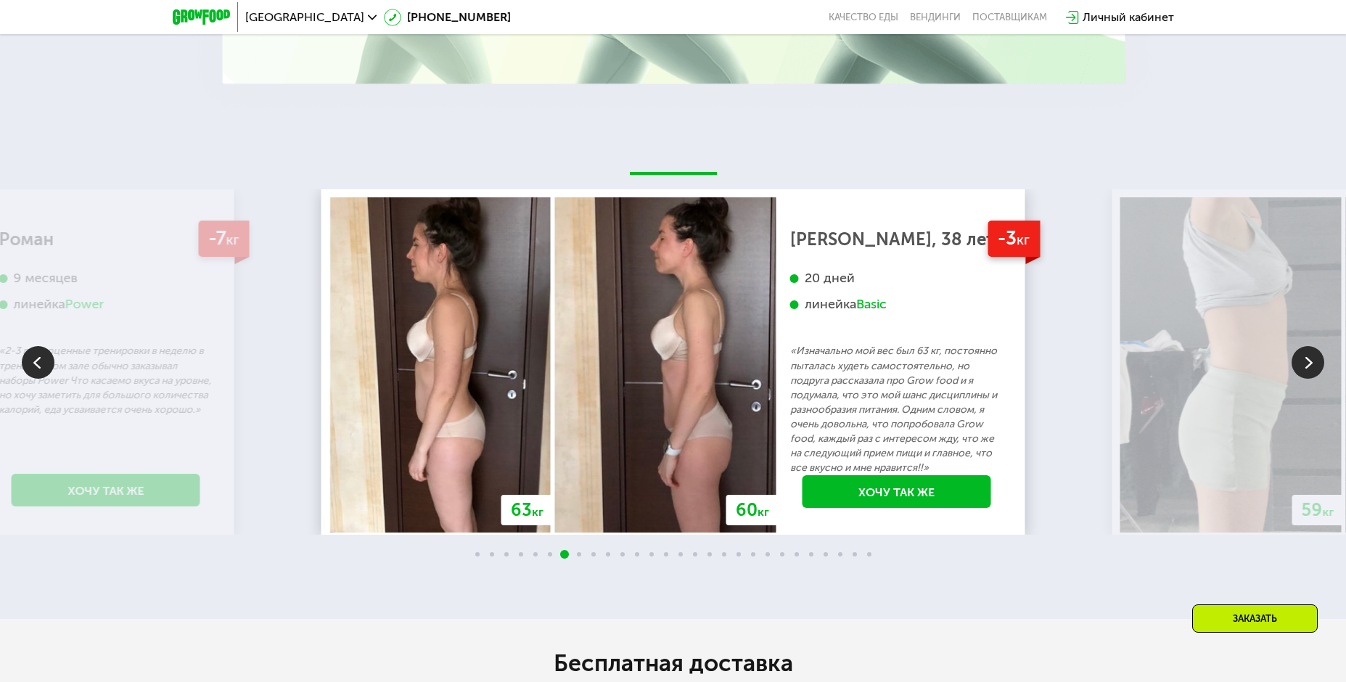
click at [1318, 370] on img at bounding box center [1308, 362] width 33 height 33
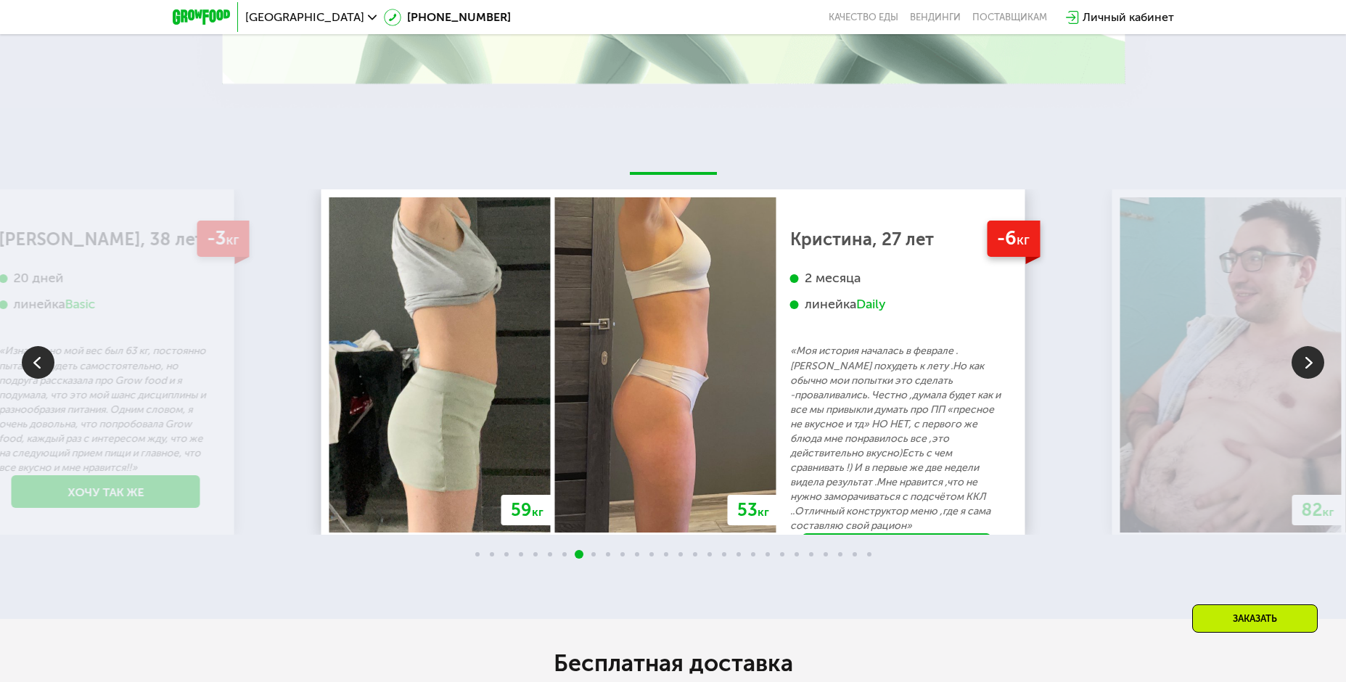
click at [1318, 370] on img at bounding box center [1308, 362] width 33 height 33
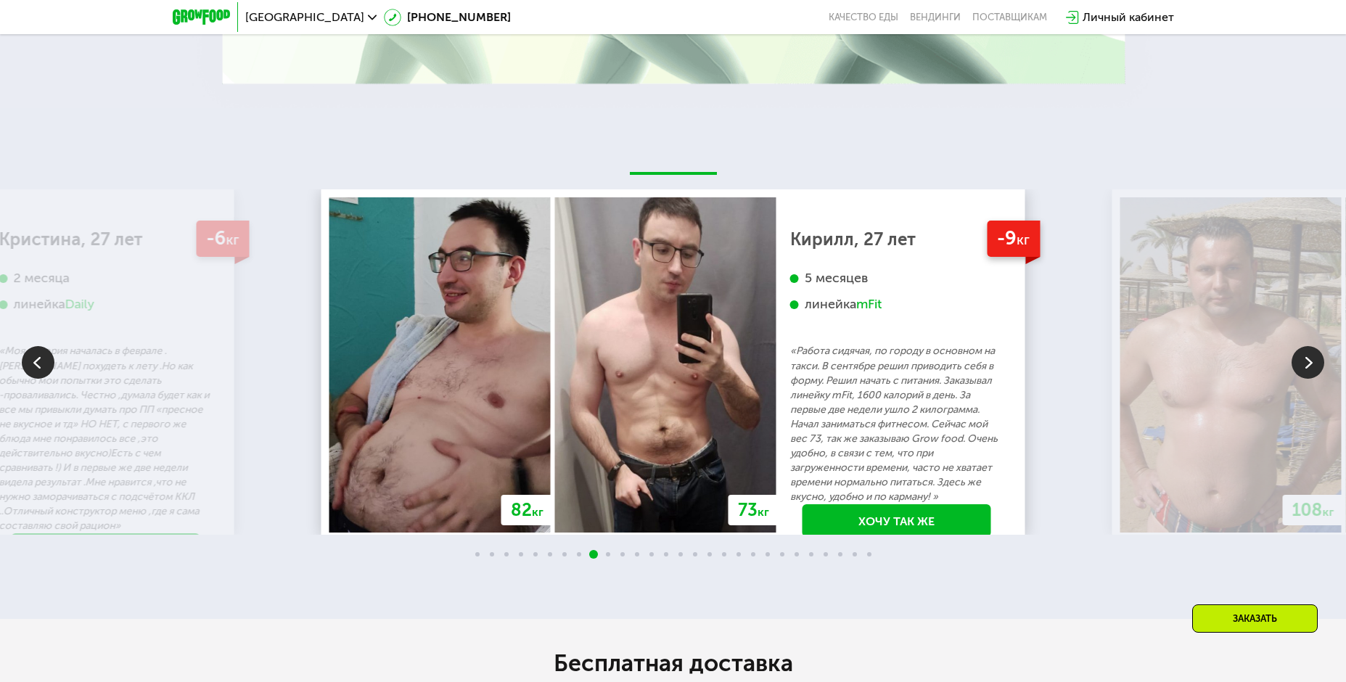
click at [1318, 369] on img at bounding box center [1308, 362] width 33 height 33
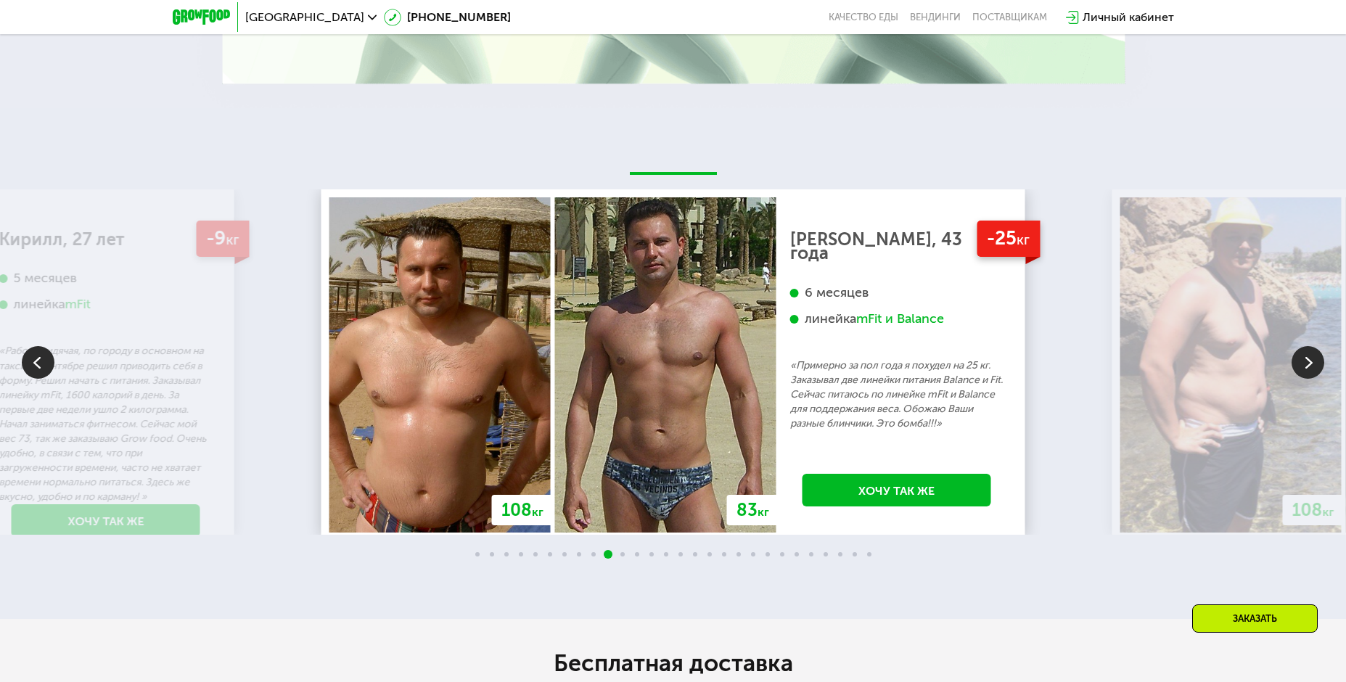
click at [1316, 364] on img at bounding box center [1308, 362] width 33 height 33
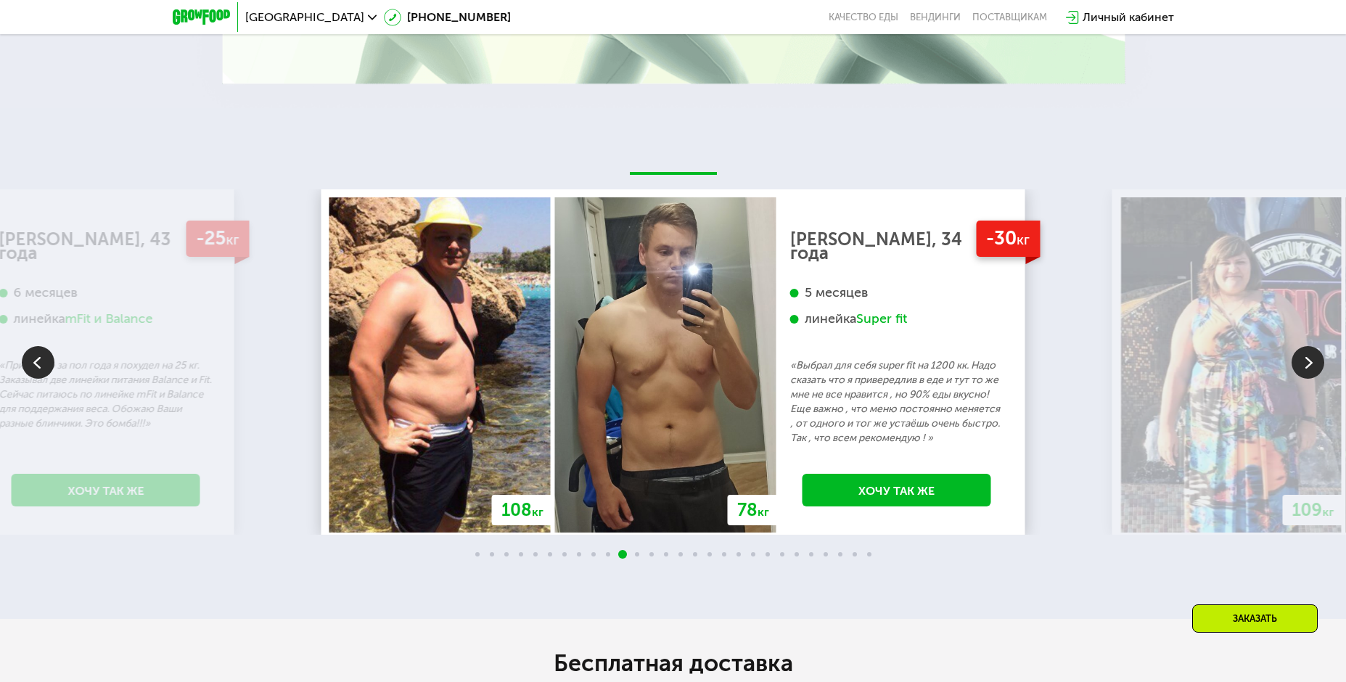
click at [1310, 363] on img at bounding box center [1308, 362] width 33 height 33
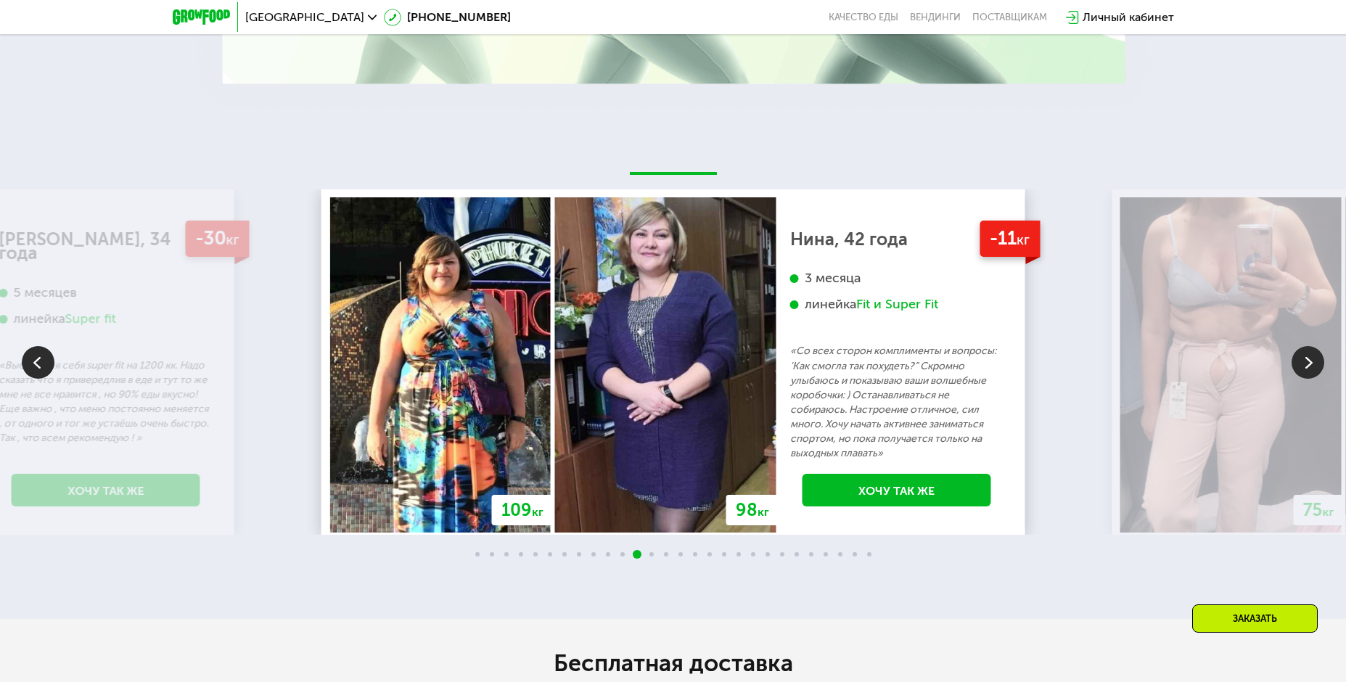
click at [1310, 363] on img at bounding box center [1308, 362] width 33 height 33
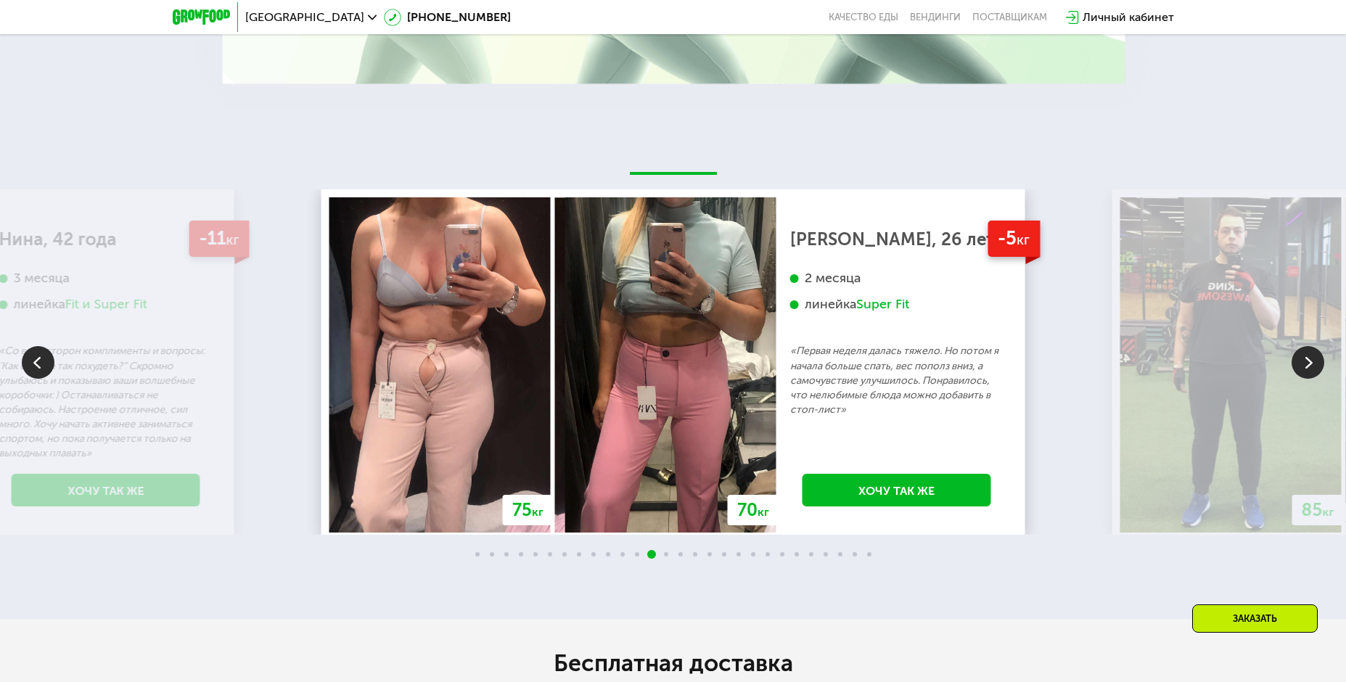
click at [1310, 361] on img at bounding box center [1308, 362] width 33 height 33
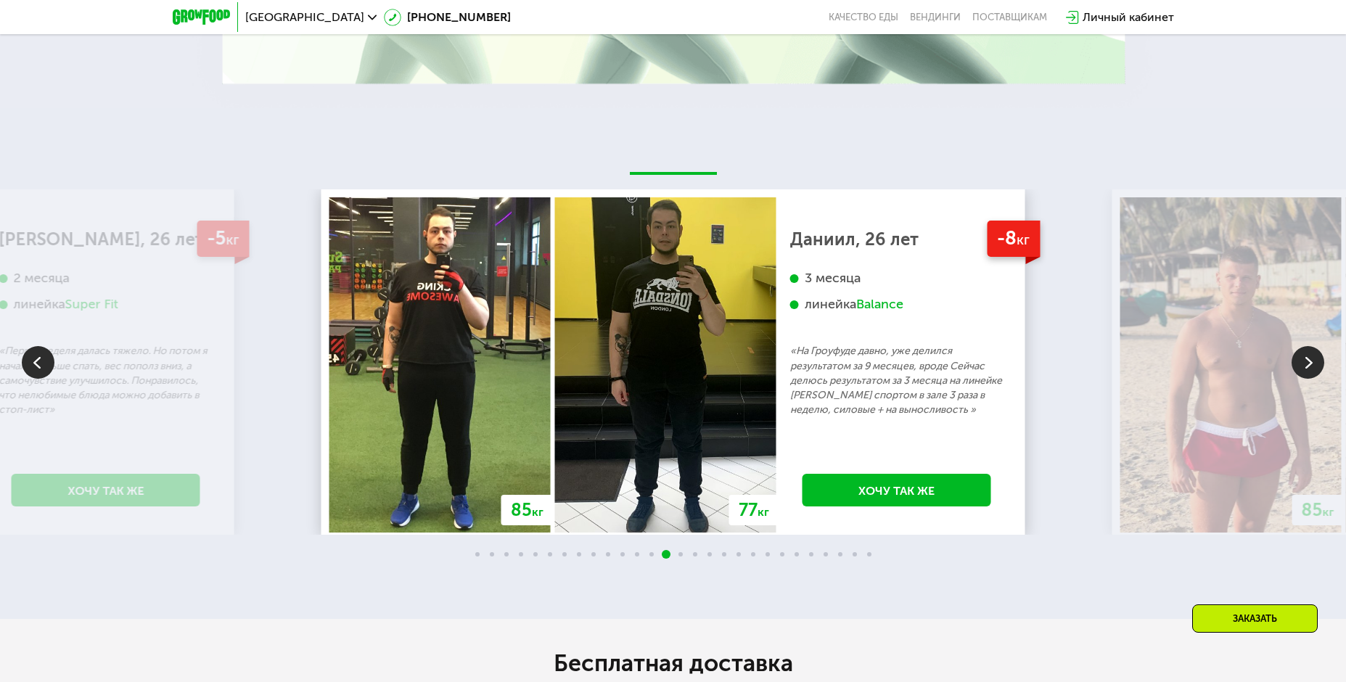
click at [1310, 361] on img at bounding box center [1308, 362] width 33 height 33
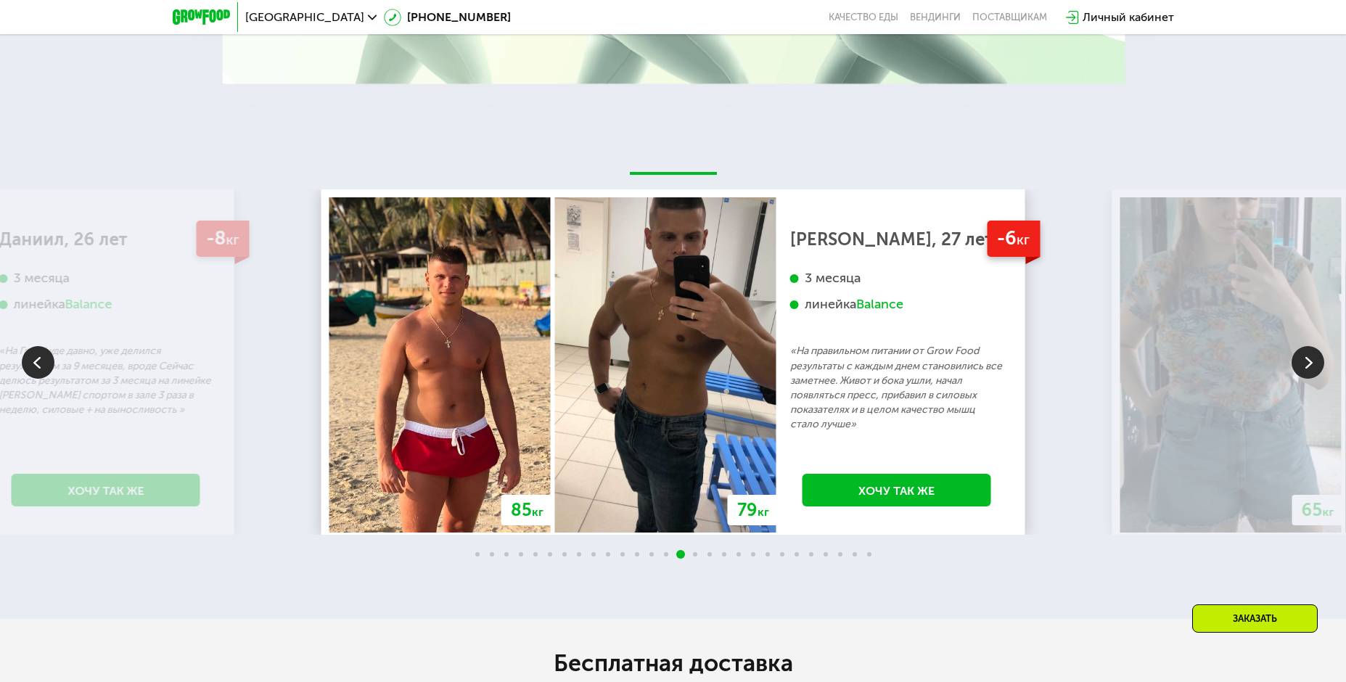
click at [1310, 361] on img at bounding box center [1308, 362] width 33 height 33
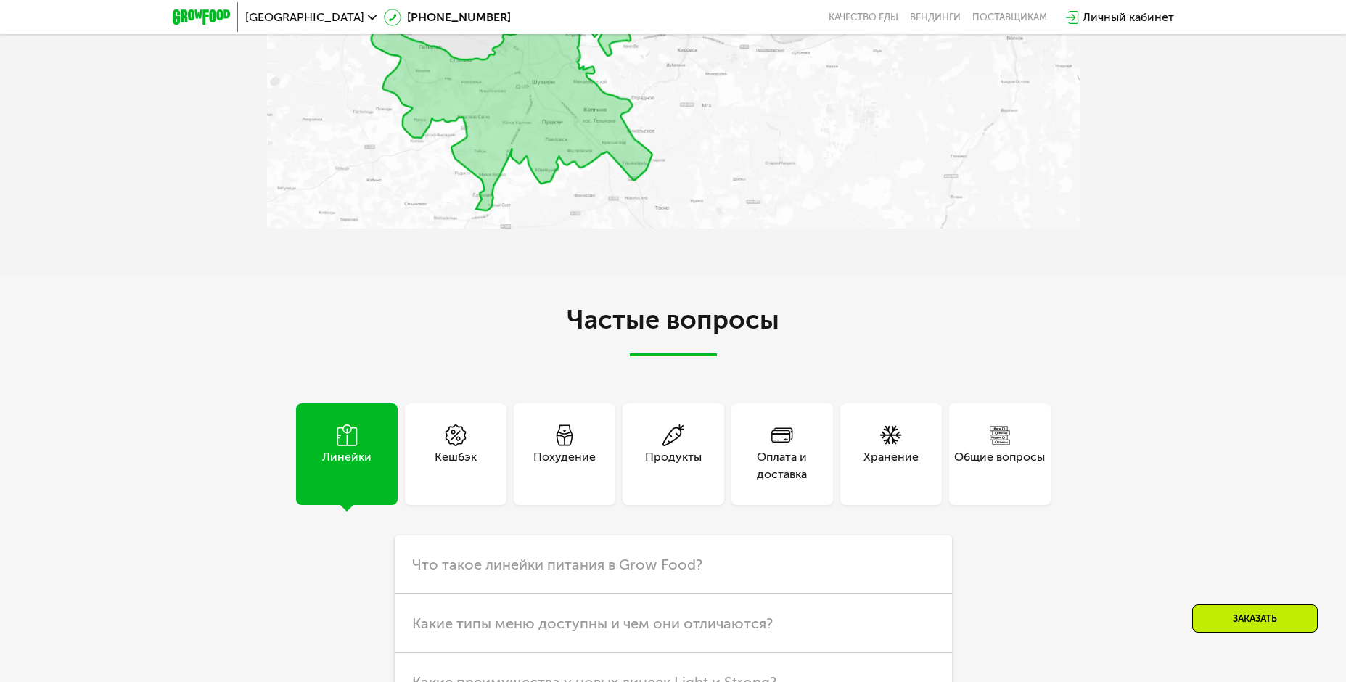
scroll to position [4137, 0]
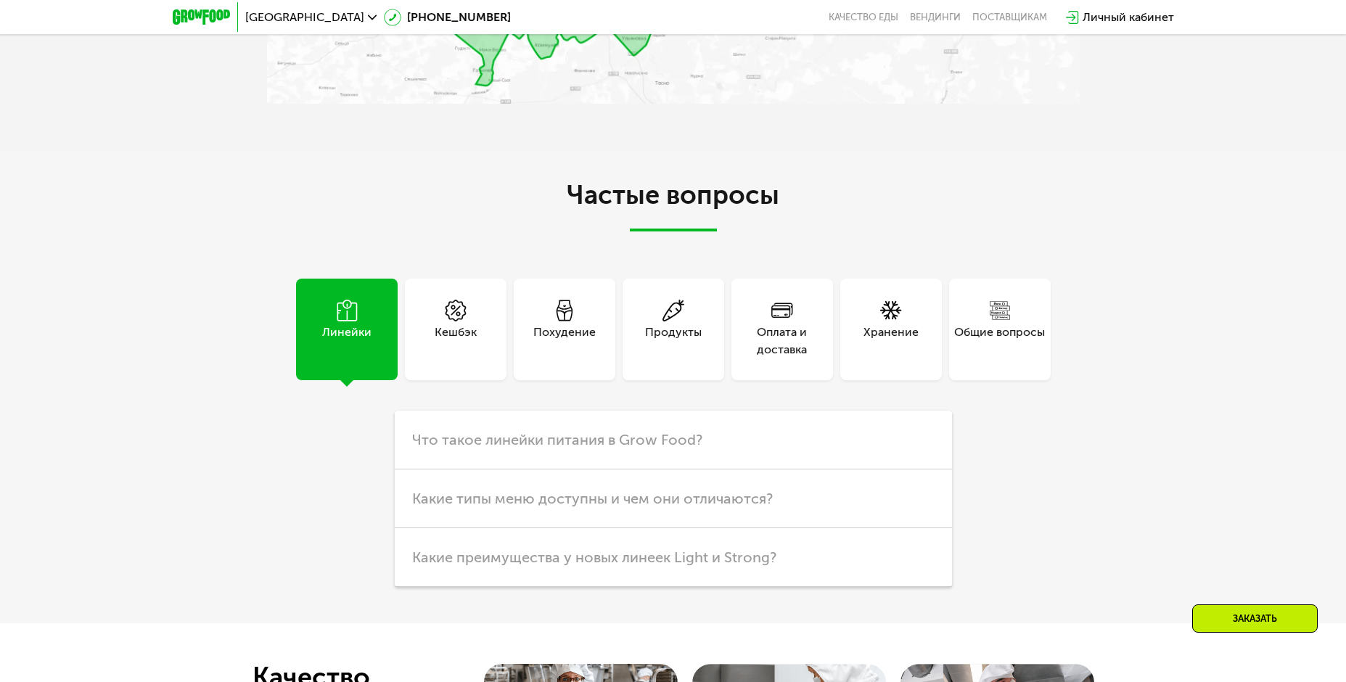
click at [918, 331] on div "Хранение" at bounding box center [891, 330] width 102 height 102
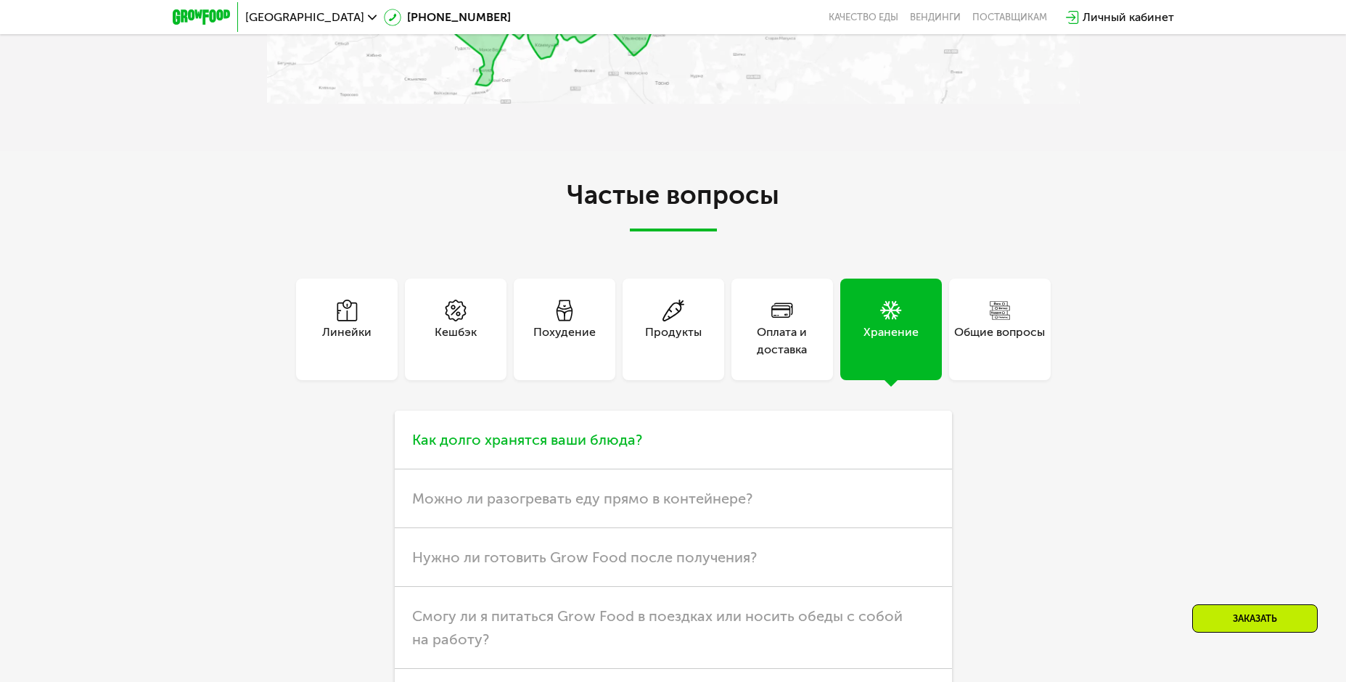
click at [623, 443] on span "Как долго хранятся ваши блюда?" at bounding box center [527, 439] width 230 height 17
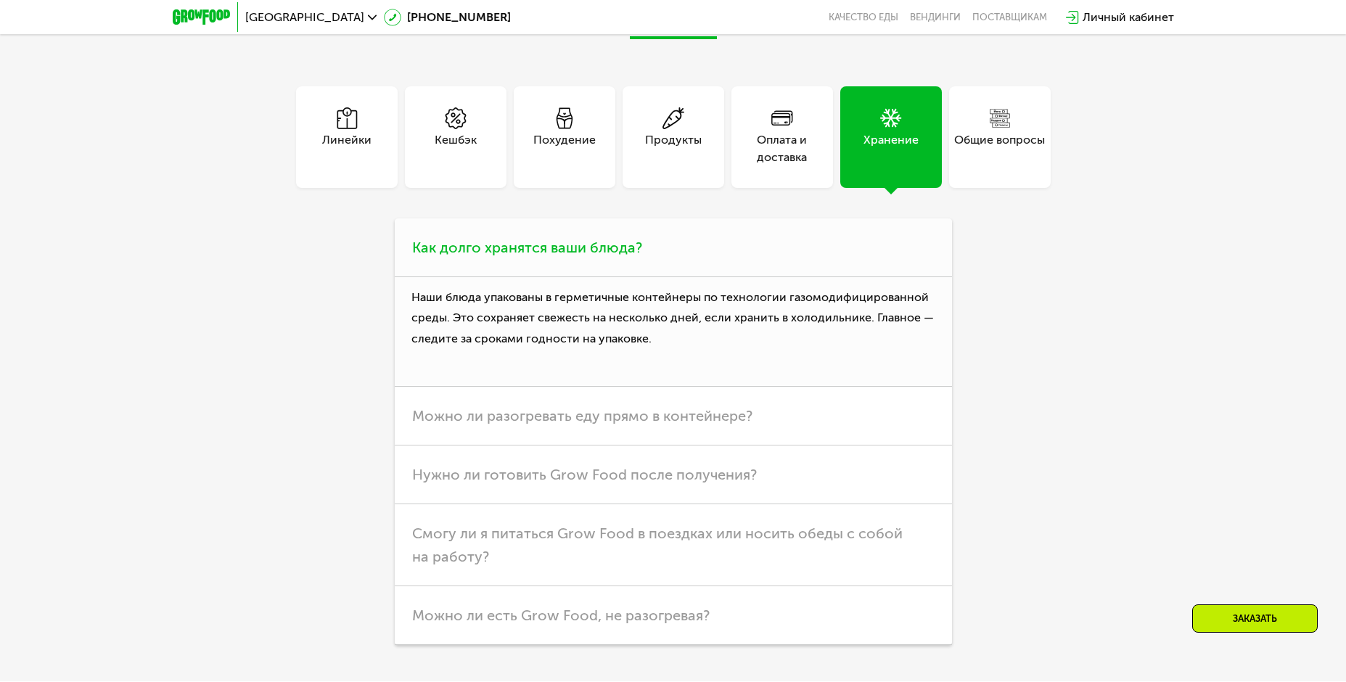
scroll to position [4355, 0]
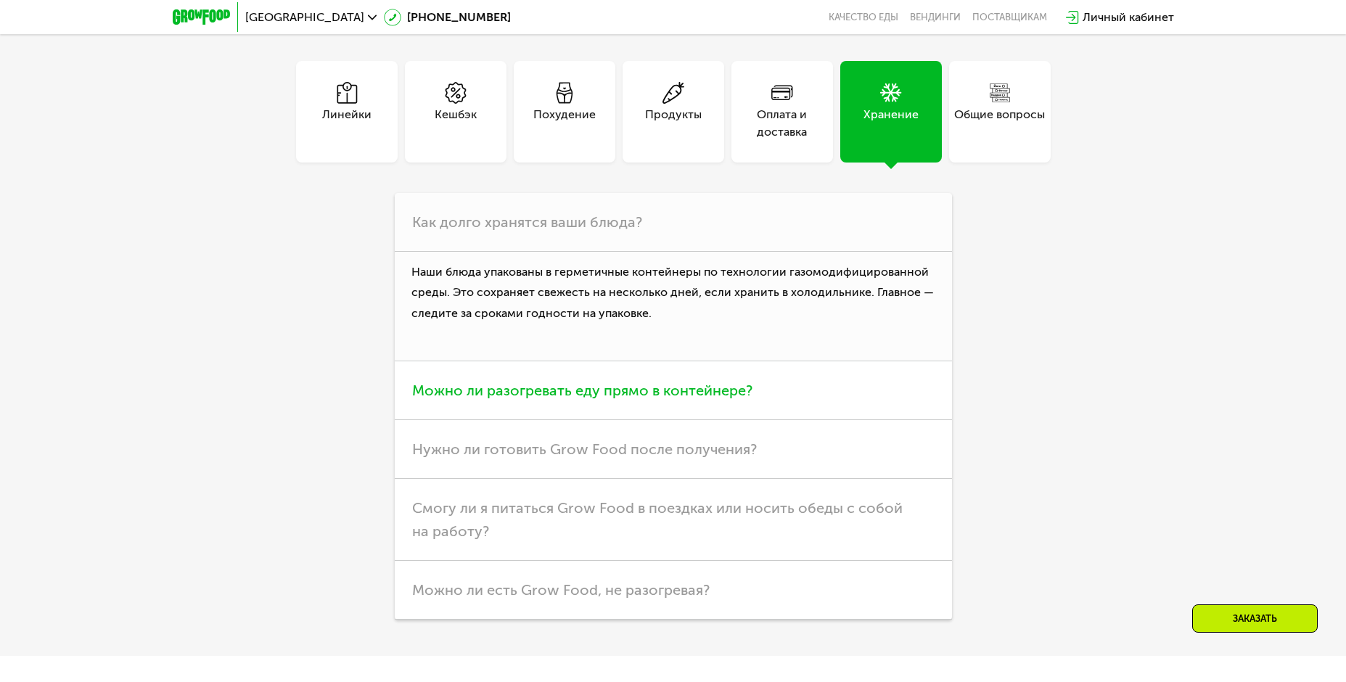
click at [637, 387] on span "Можно ли разогревать еду прямо в контейнере?" at bounding box center [582, 390] width 340 height 17
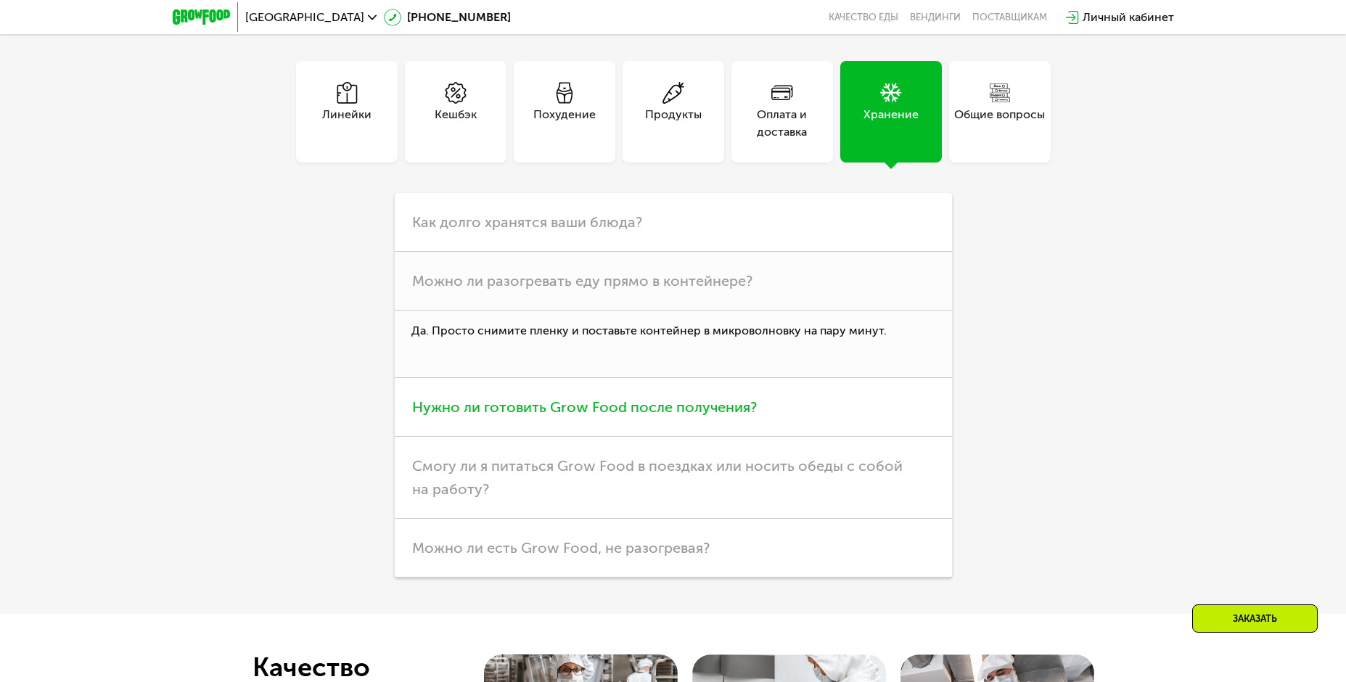
click at [633, 424] on h3 "Нужно ли готовить Grow Food после получения?" at bounding box center [673, 407] width 557 height 59
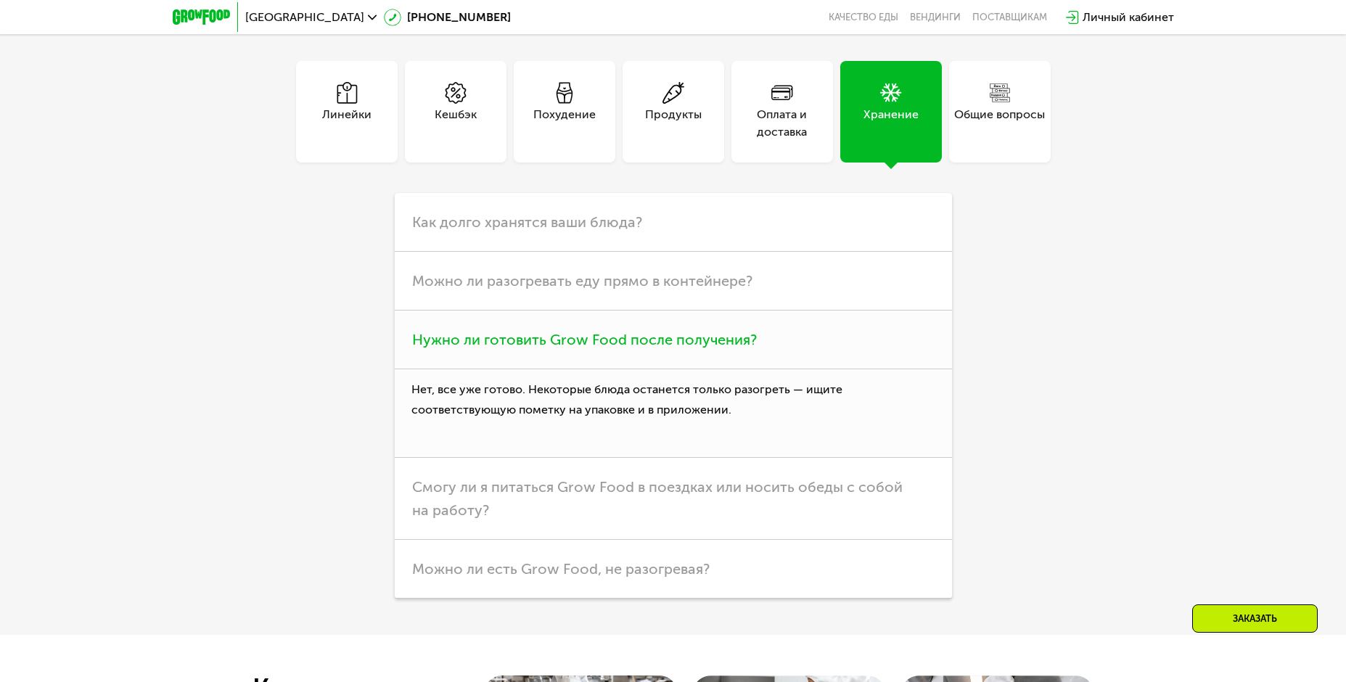
click at [657, 348] on span "Нужно ли готовить Grow Food после получения?" at bounding box center [584, 339] width 345 height 17
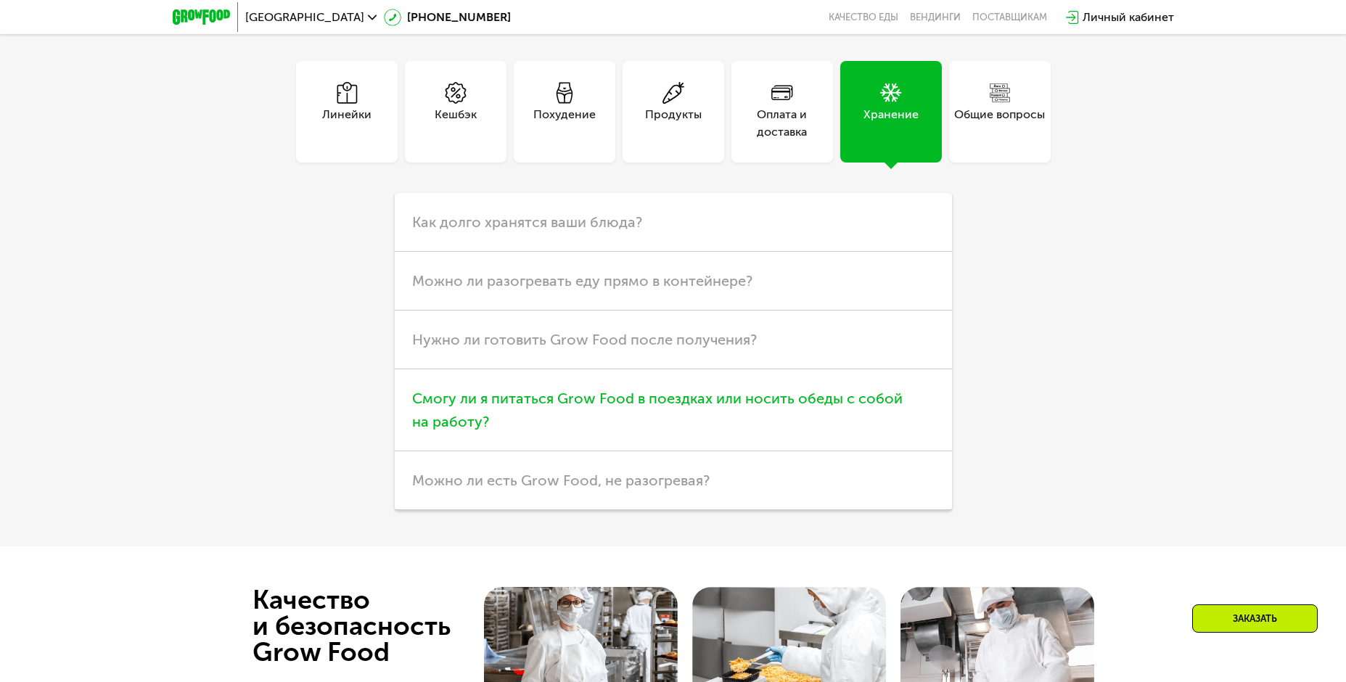
click at [642, 401] on span "Смогу ли я питаться Grow Food в поездках или носить обеды с собой на работу?" at bounding box center [657, 410] width 491 height 41
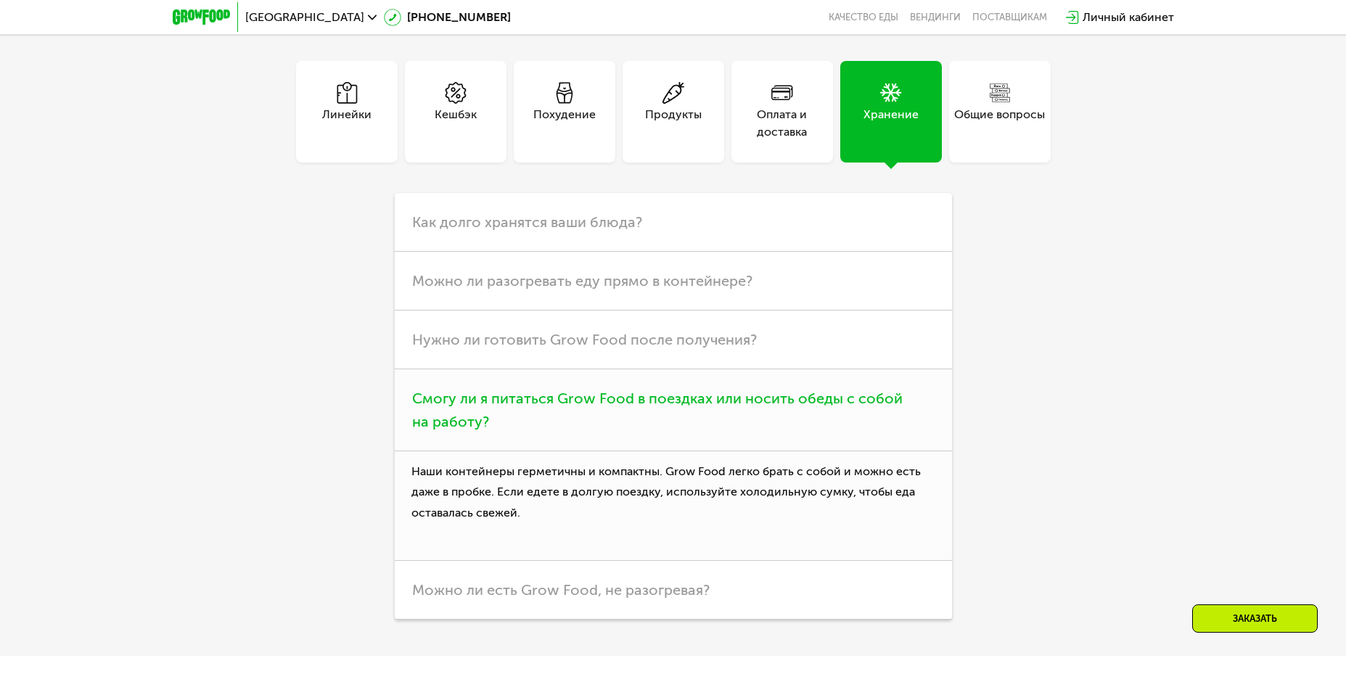
click at [642, 401] on span "Смогу ли я питаться Grow Food в поездках или носить обеды с собой на работу?" at bounding box center [657, 410] width 491 height 41
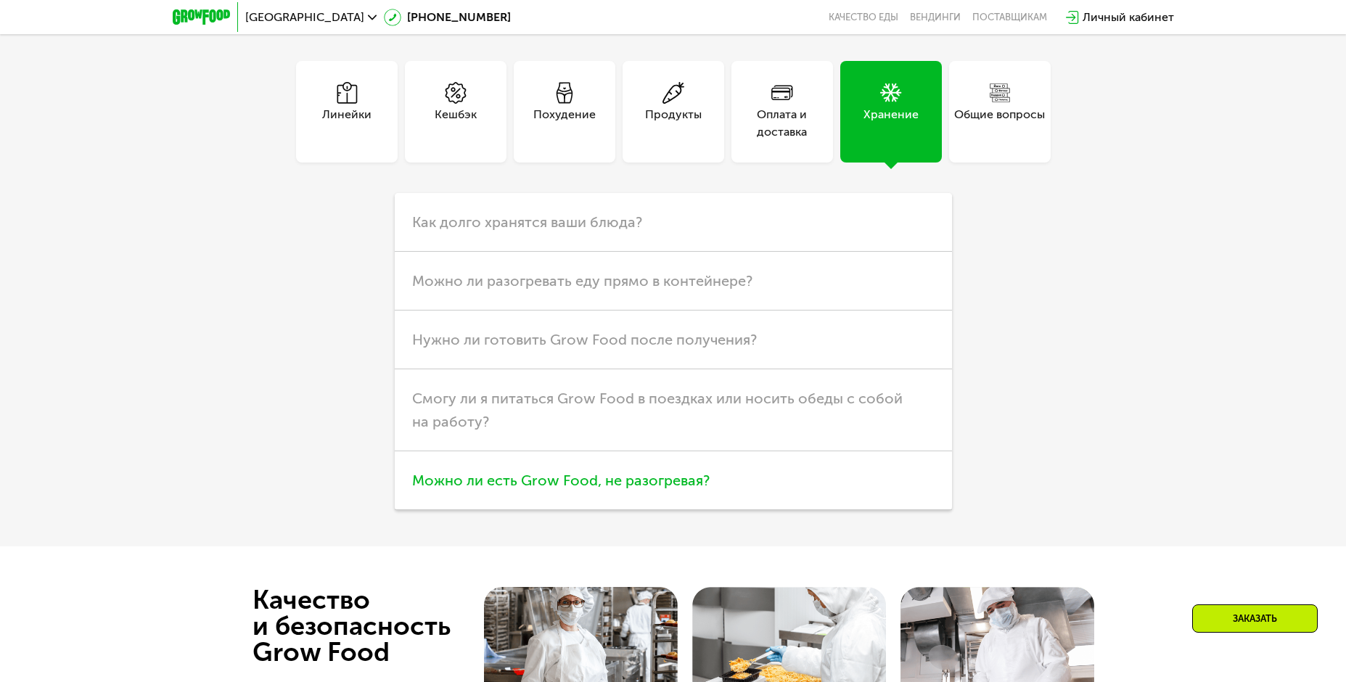
click at [637, 485] on span "Можно ли есть Grow Food, не разогревая?" at bounding box center [561, 480] width 298 height 17
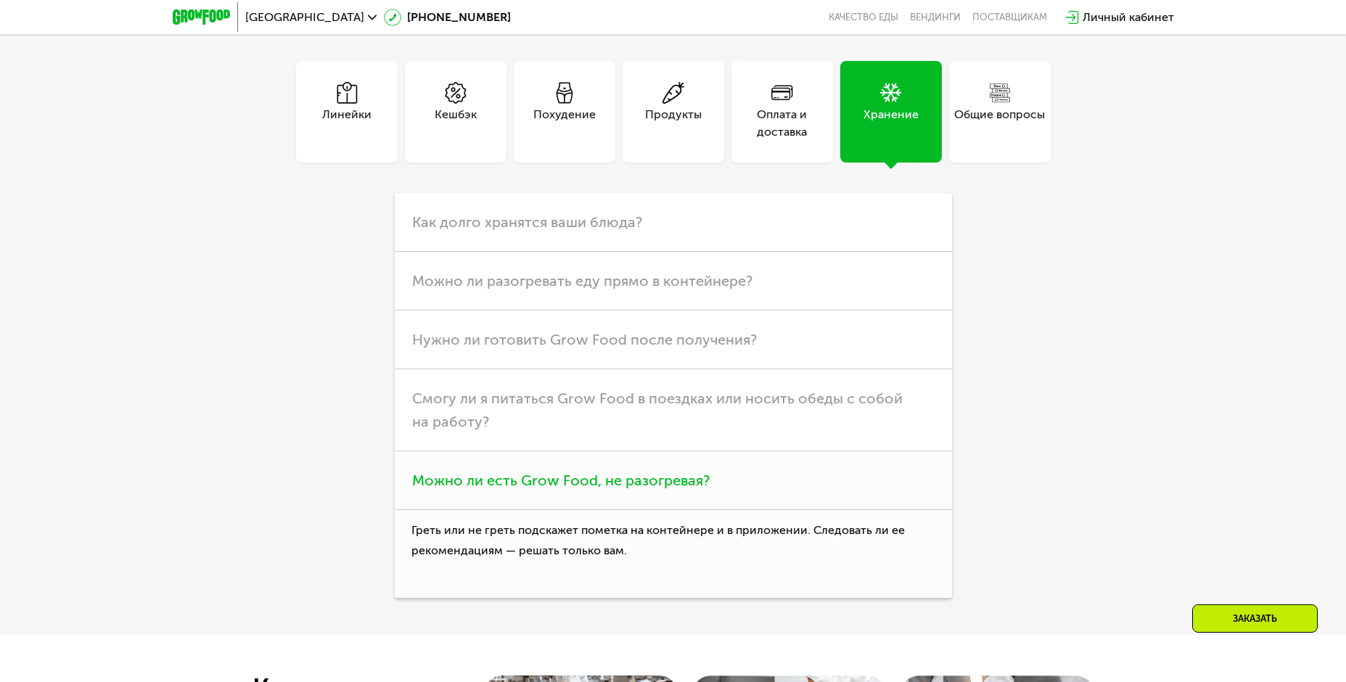
click at [637, 485] on span "Можно ли есть Grow Food, не разогревая?" at bounding box center [561, 480] width 298 height 17
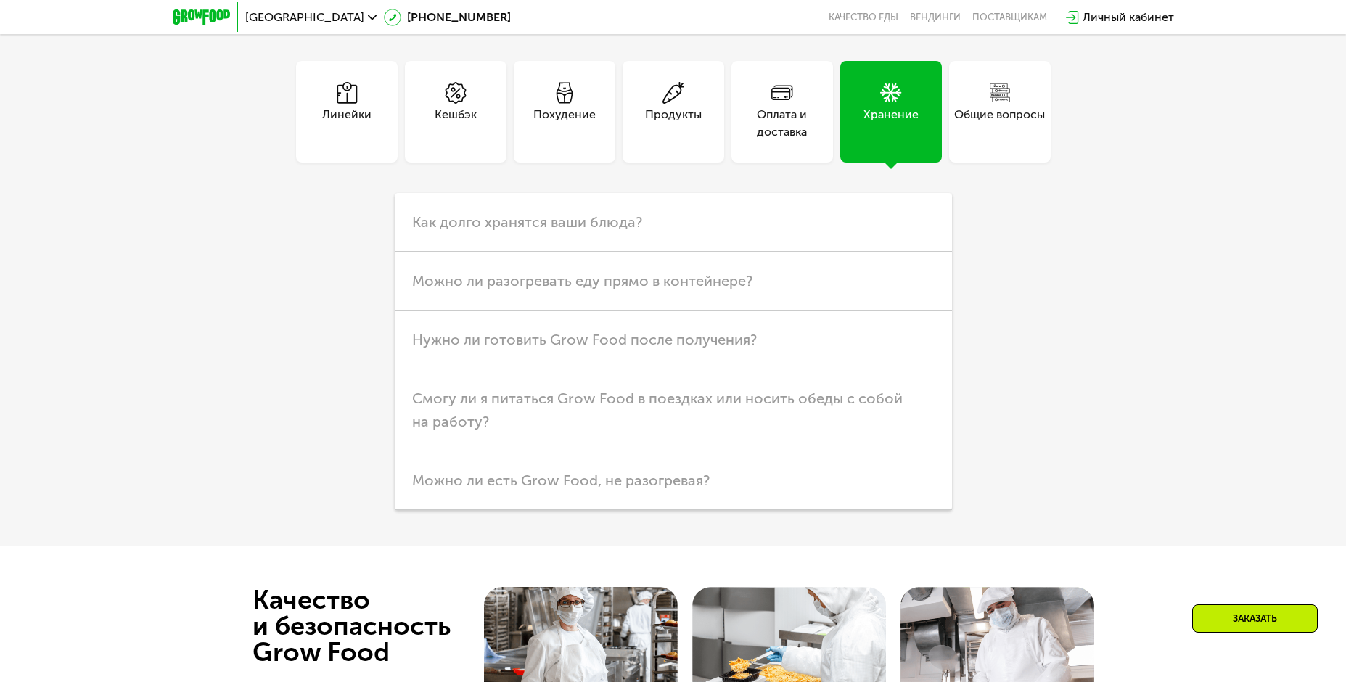
click at [1019, 118] on div "Общие вопросы" at bounding box center [999, 123] width 91 height 35
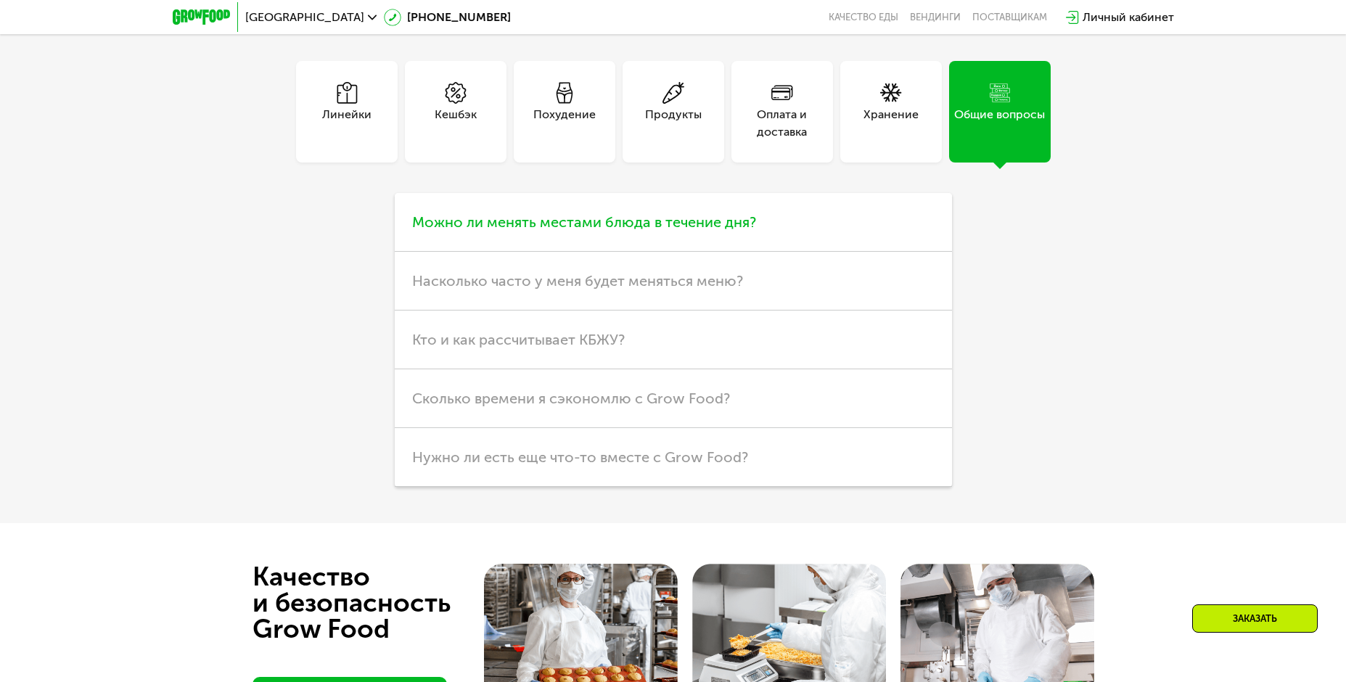
click at [731, 220] on span "Можно ли менять местами блюда в течение дня?" at bounding box center [584, 221] width 344 height 17
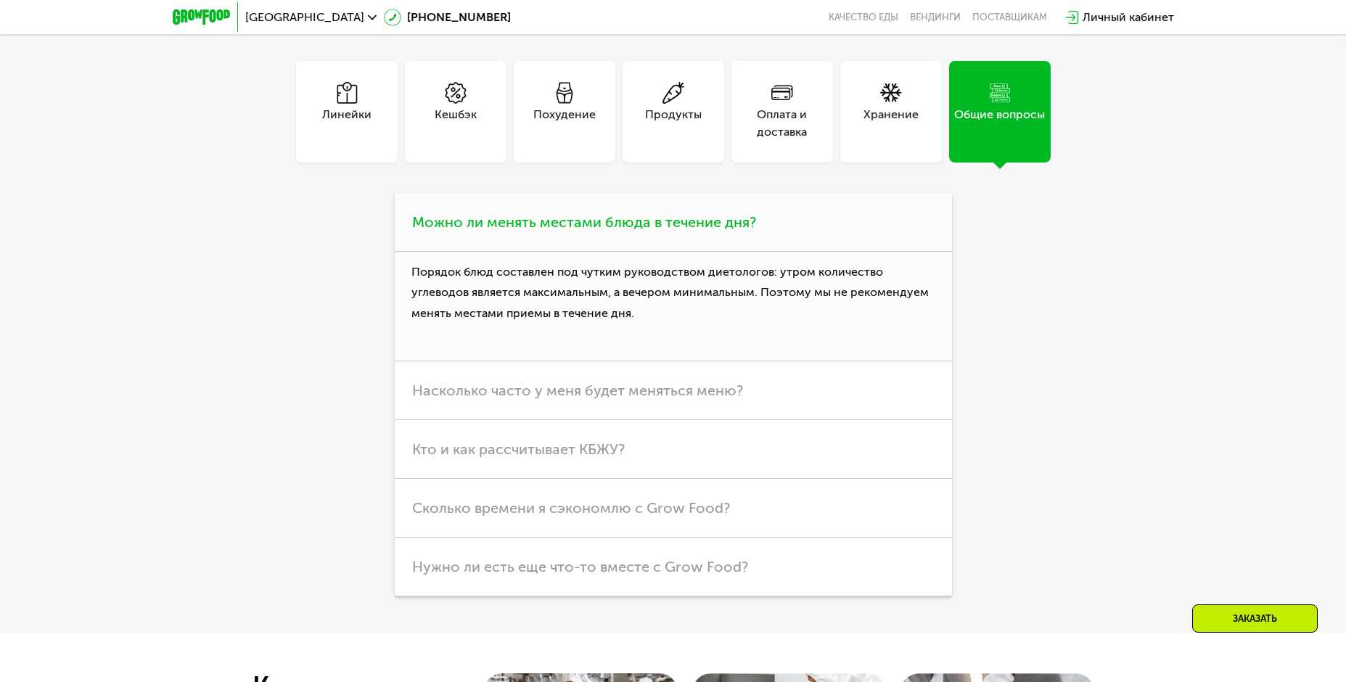
click at [735, 220] on span "Можно ли менять местами блюда в течение дня?" at bounding box center [584, 221] width 344 height 17
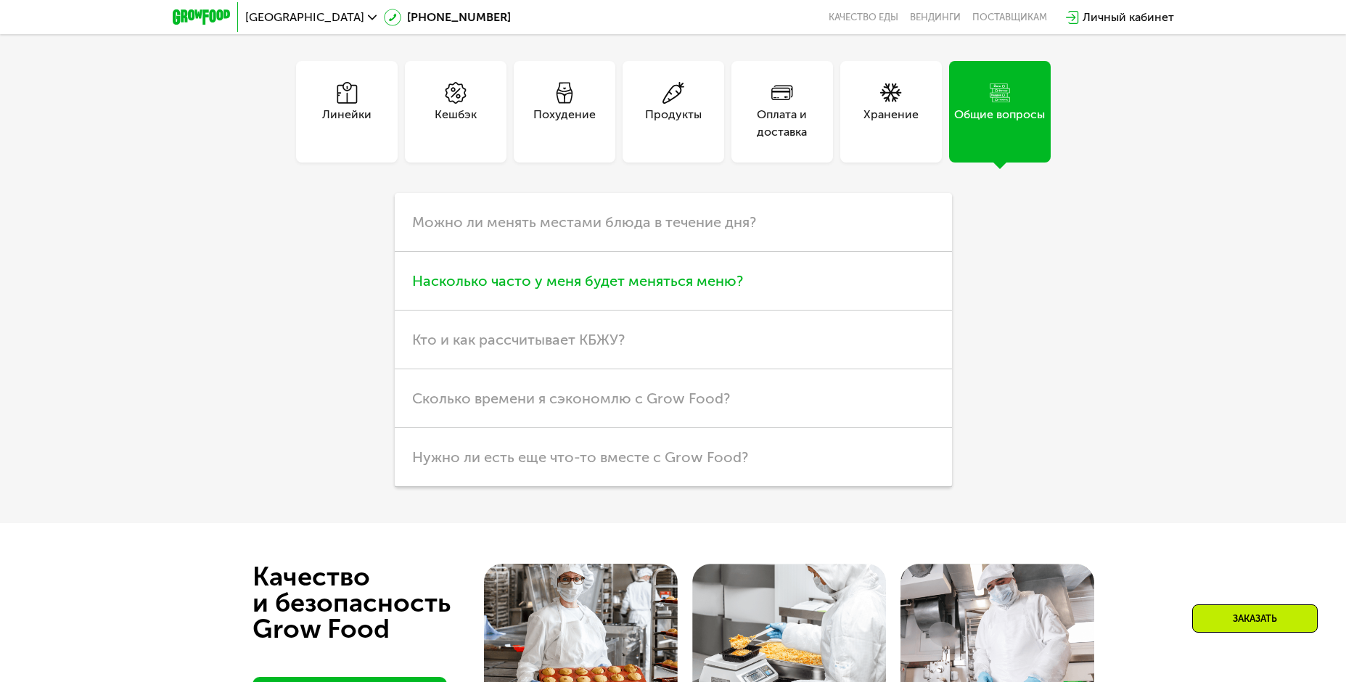
click at [694, 290] on span "Насколько часто у меня будет меняться меню?" at bounding box center [577, 280] width 331 height 17
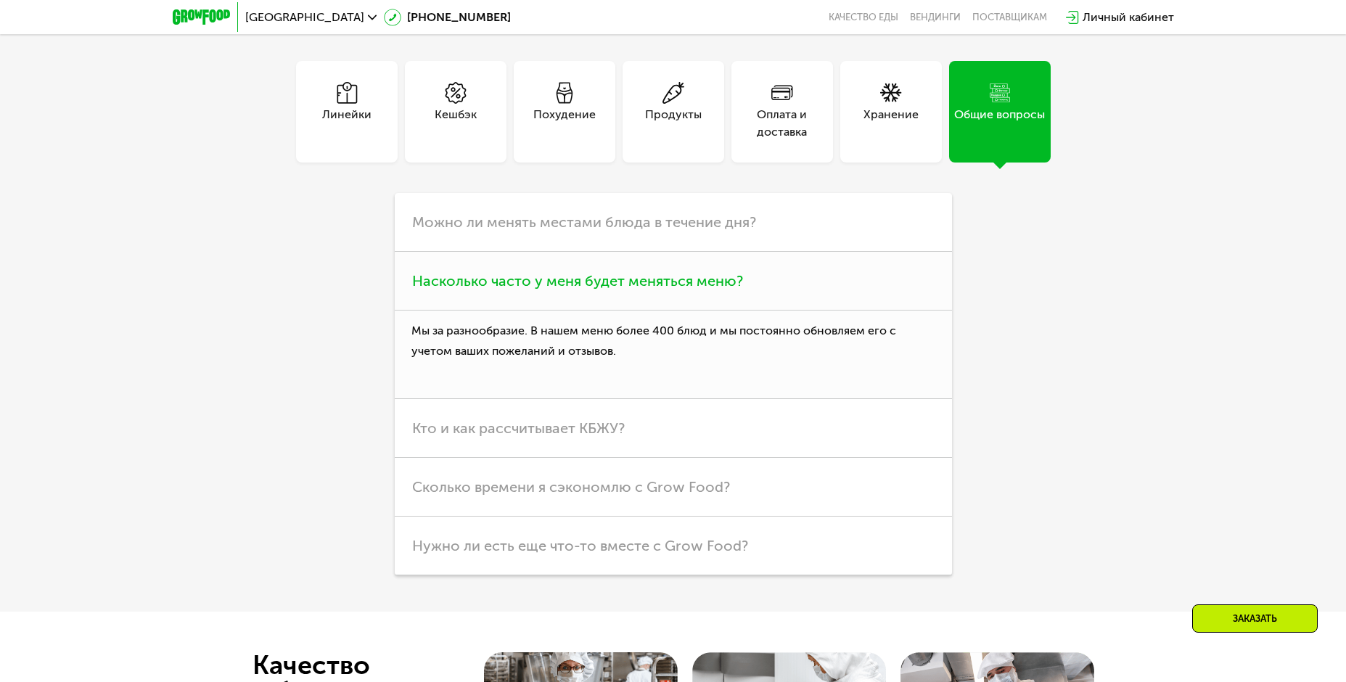
click at [694, 290] on span "Насколько часто у меня будет меняться меню?" at bounding box center [577, 280] width 331 height 17
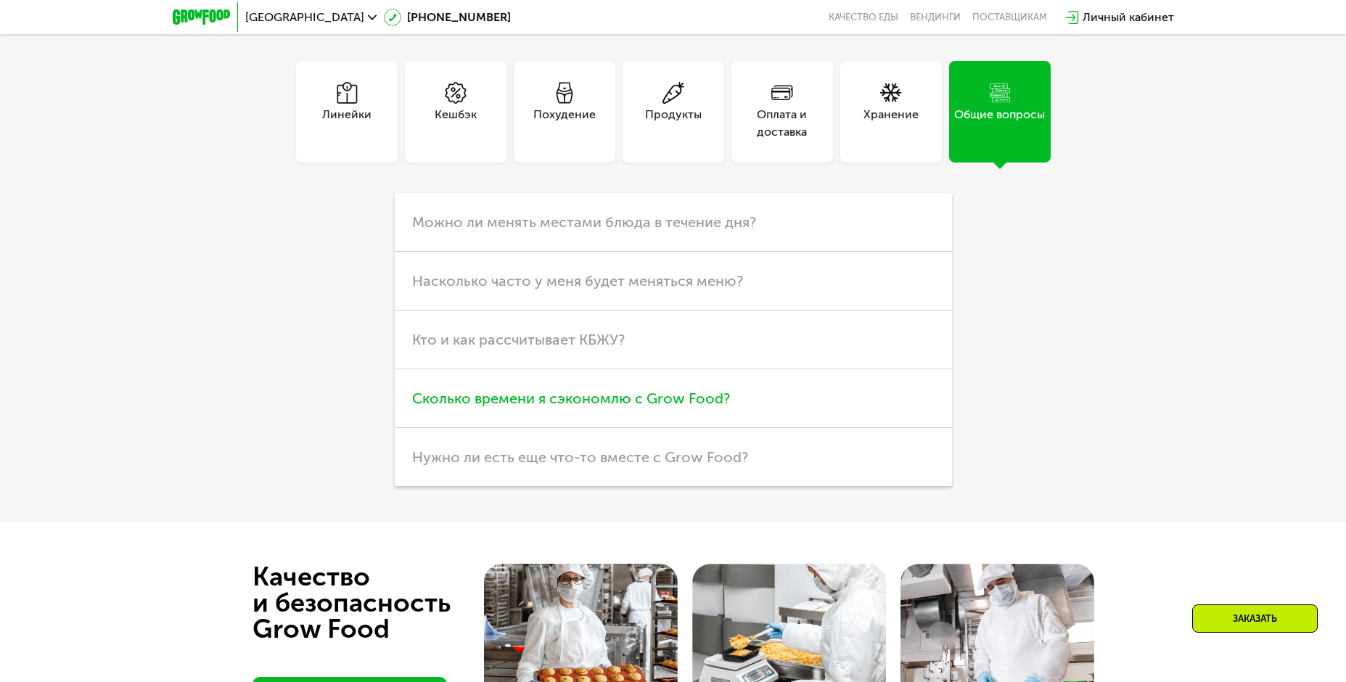
click at [485, 406] on span "Сколько времени я сэкономлю с Grow Food?" at bounding box center [571, 398] width 318 height 17
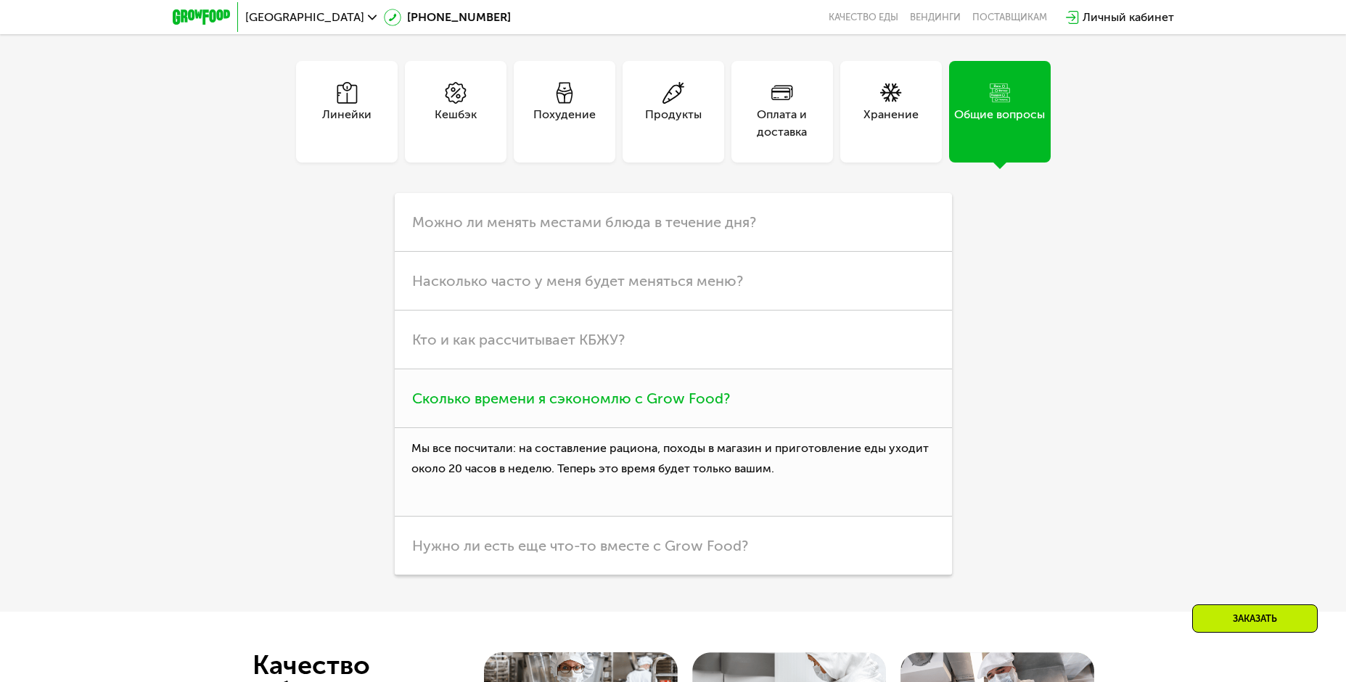
click at [485, 406] on span "Сколько времени я сэкономлю с Grow Food?" at bounding box center [571, 398] width 318 height 17
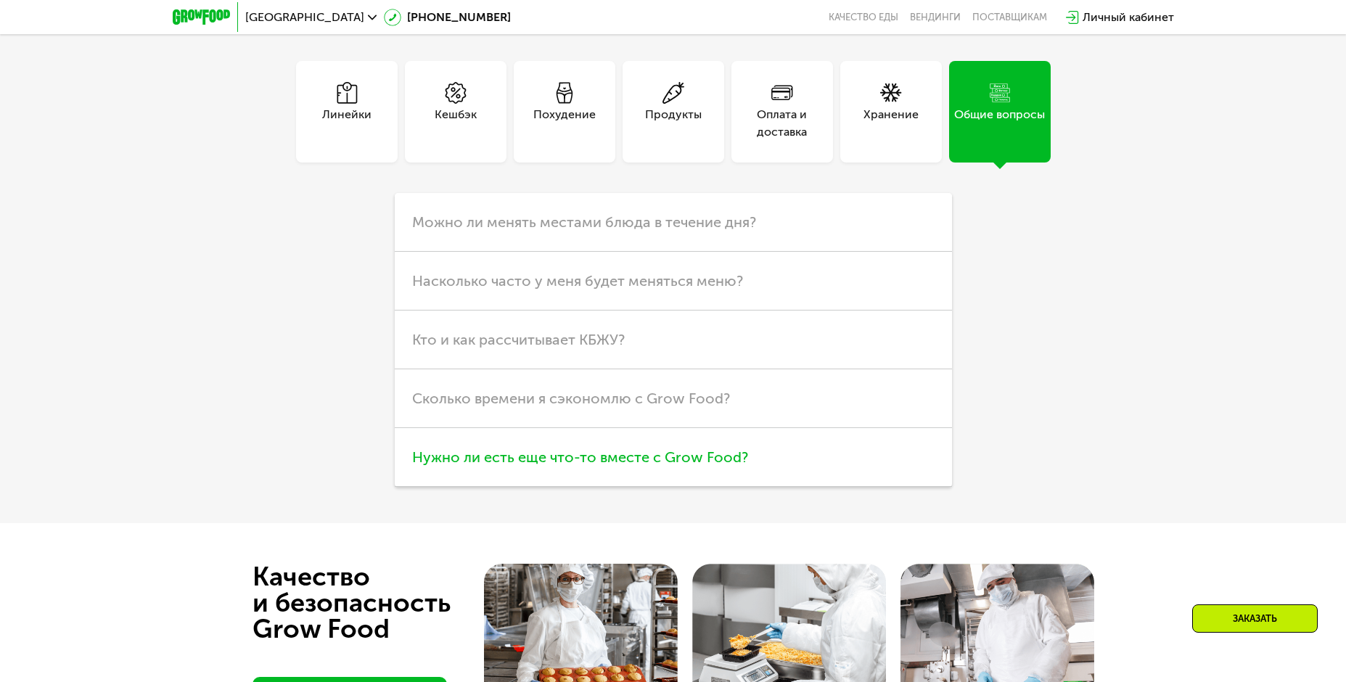
click at [483, 456] on span "Нужно ли есть еще что-то вместе с Grow Food?" at bounding box center [580, 456] width 336 height 17
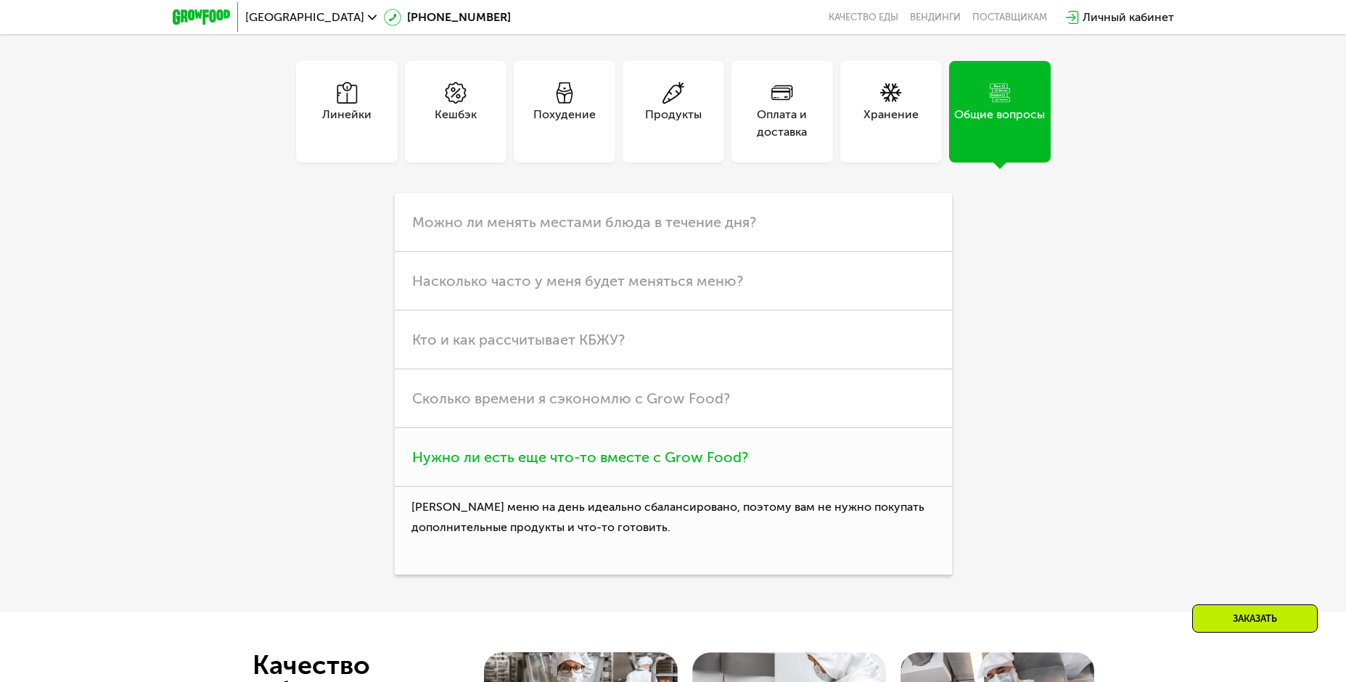
click at [485, 457] on span "Нужно ли есть еще что-то вместе с Grow Food?" at bounding box center [580, 456] width 336 height 17
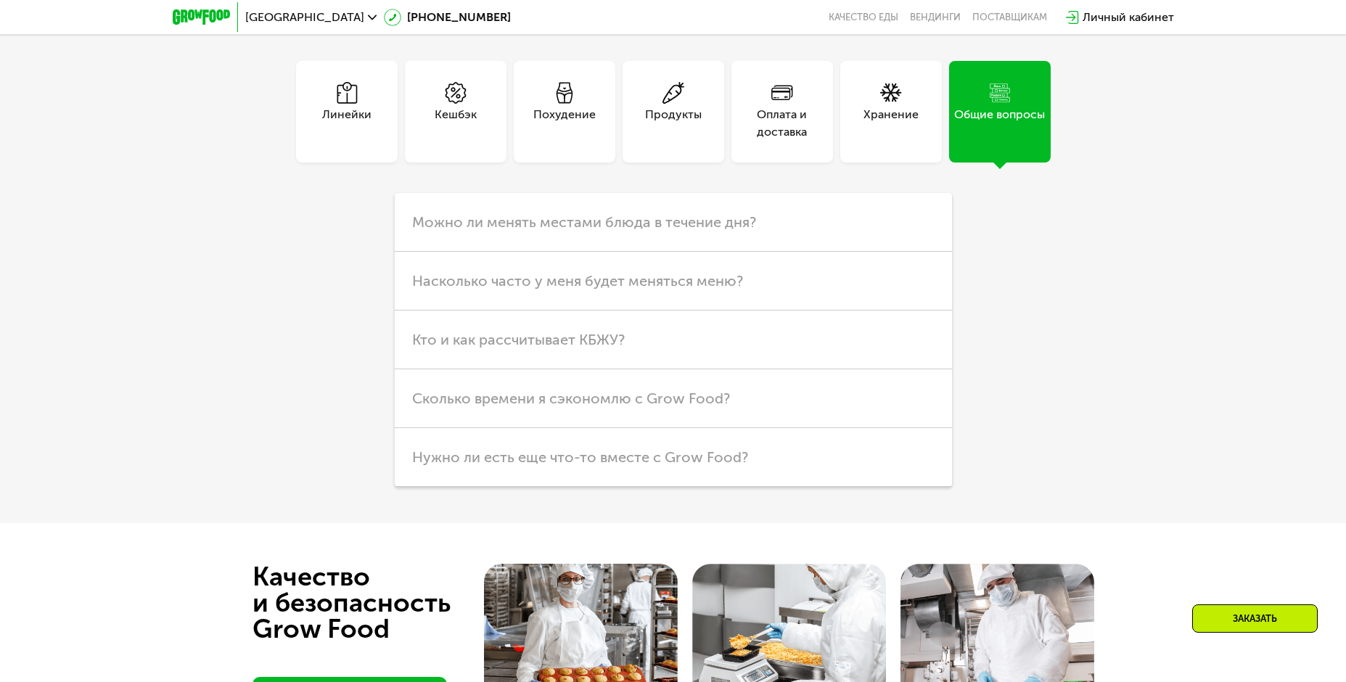
click at [662, 102] on icon at bounding box center [673, 93] width 22 height 22
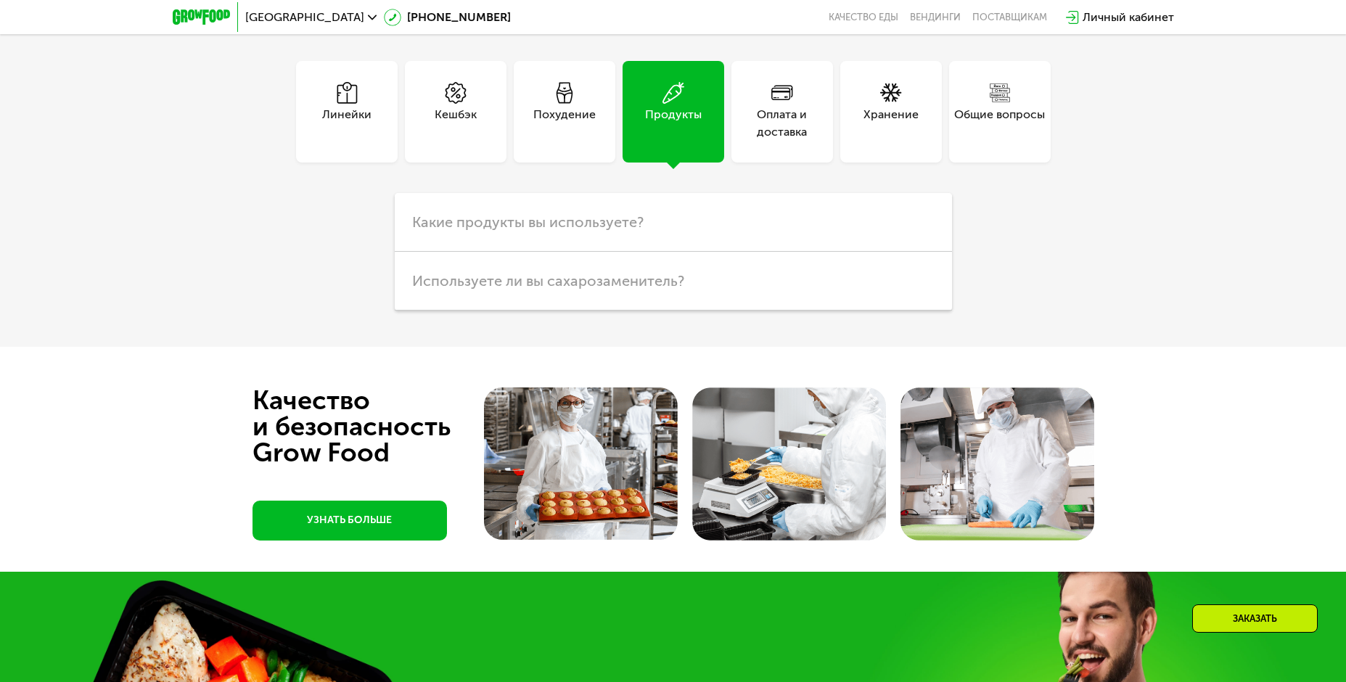
click at [560, 115] on div "Похудение" at bounding box center [564, 123] width 62 height 35
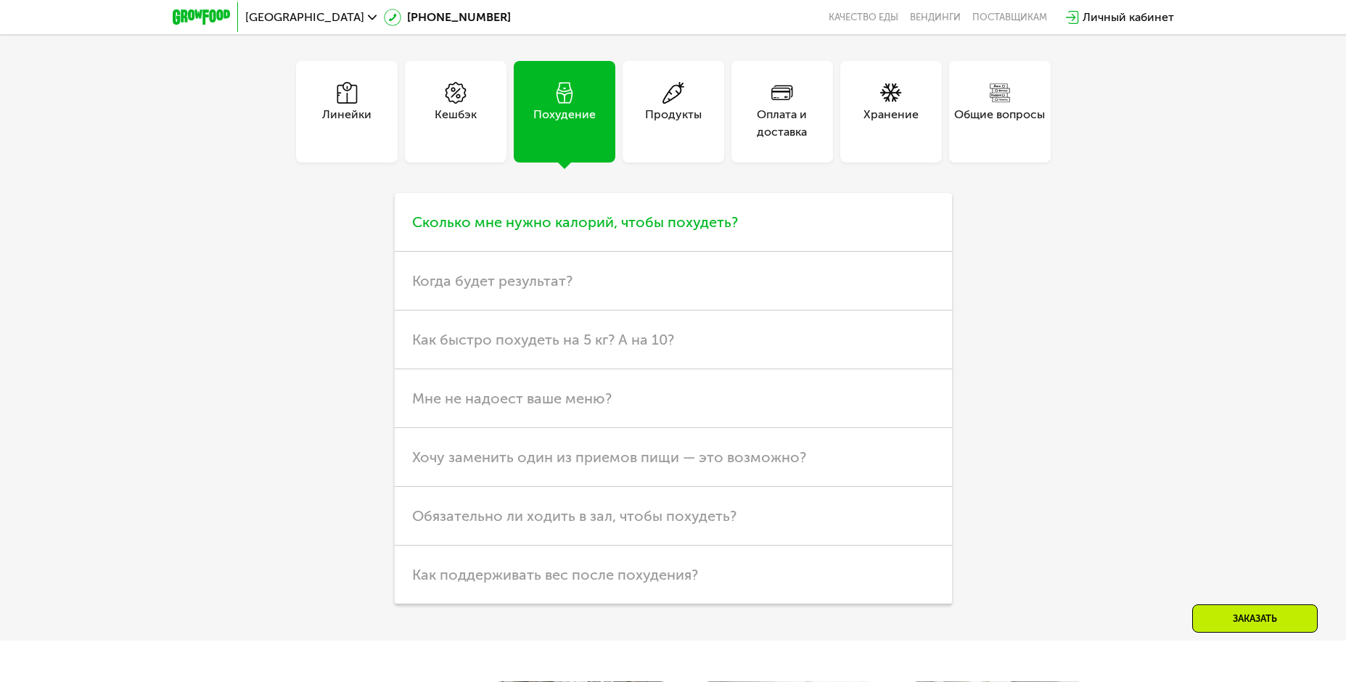
click at [594, 231] on span "Сколько мне нужно калорий, чтобы похудеть?" at bounding box center [575, 221] width 326 height 17
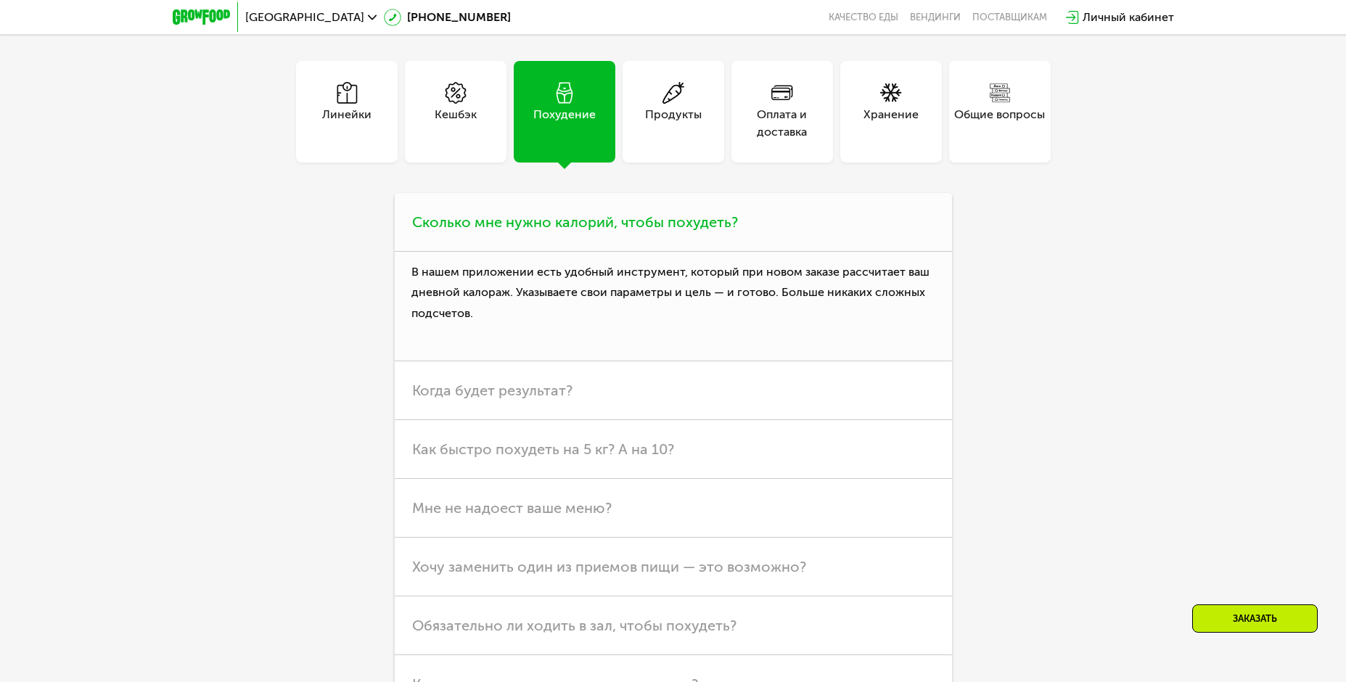
click at [594, 231] on span "Сколько мне нужно калорий, чтобы похудеть?" at bounding box center [575, 221] width 326 height 17
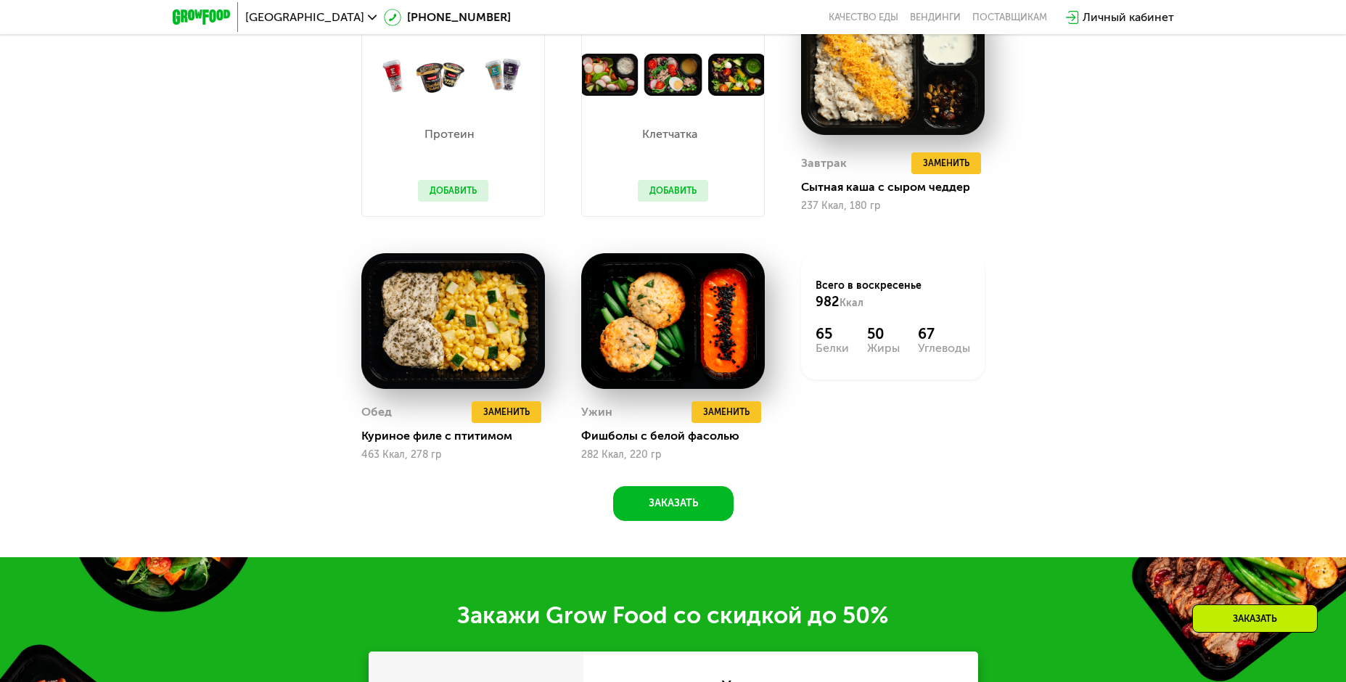
scroll to position [1325, 0]
